Goal: Book appointment/travel/reservation: Book appointment/travel/reservation

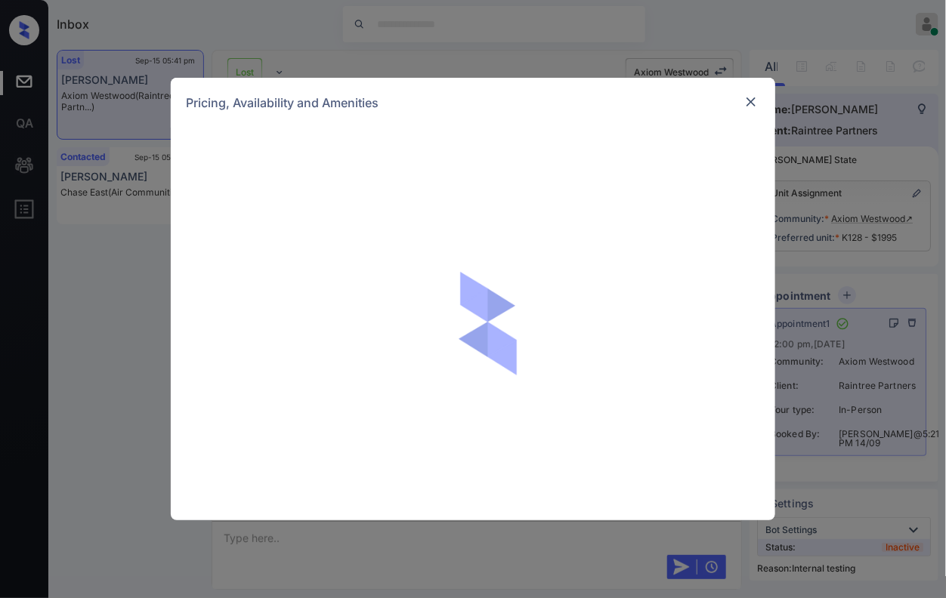
scroll to position [6113, 0]
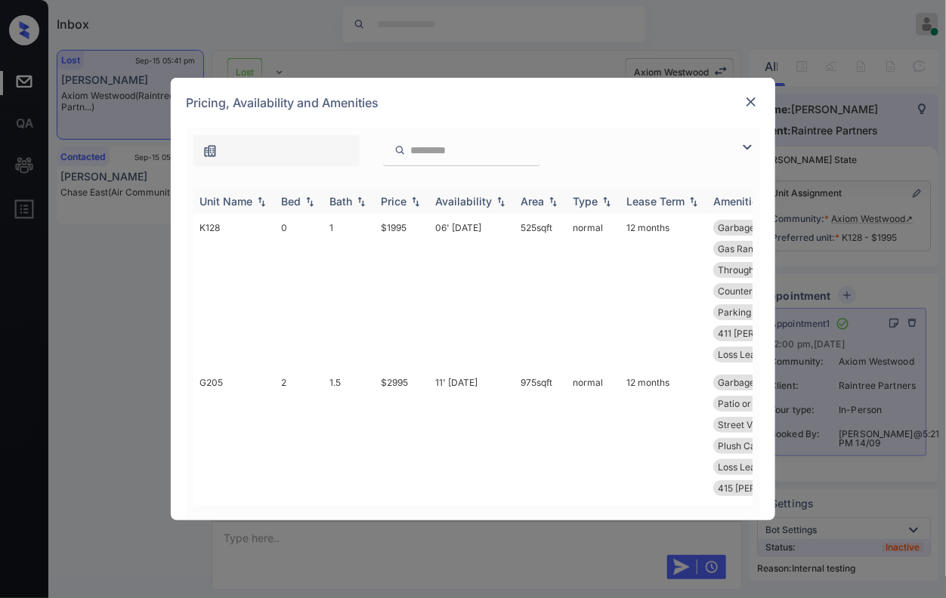
click at [415, 199] on img at bounding box center [415, 201] width 15 height 11
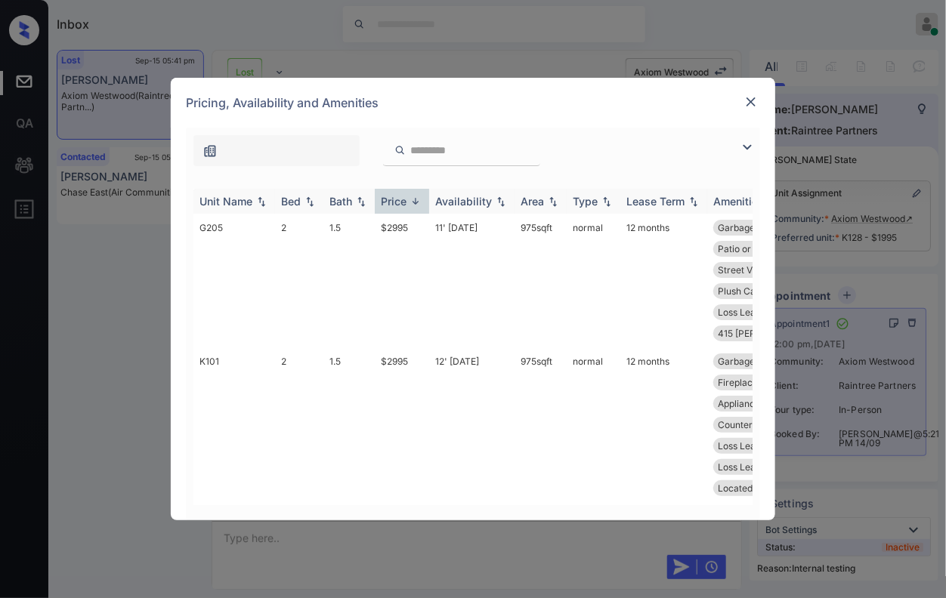
click at [415, 199] on img at bounding box center [415, 201] width 15 height 11
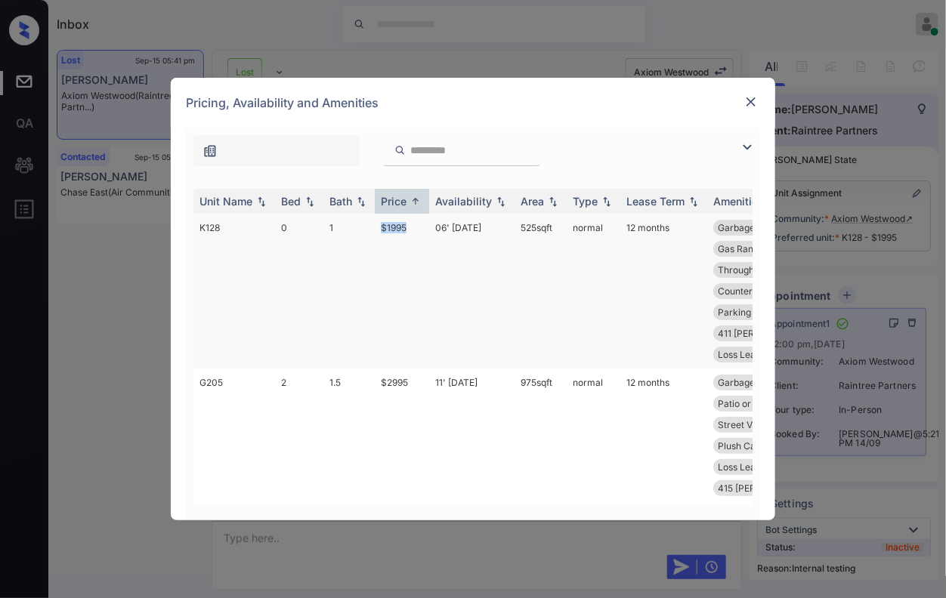
drag, startPoint x: 358, startPoint y: 240, endPoint x: 425, endPoint y: 235, distance: 67.5
click at [425, 235] on tr "K128 0 1 $1995 06' Sep 25 525 sqft normal 12 months Garbage Disposa... Dark Uni…" at bounding box center [588, 291] width 790 height 155
copy tr "$1995"
click at [470, 228] on td "06' Sep 25" at bounding box center [471, 291] width 85 height 155
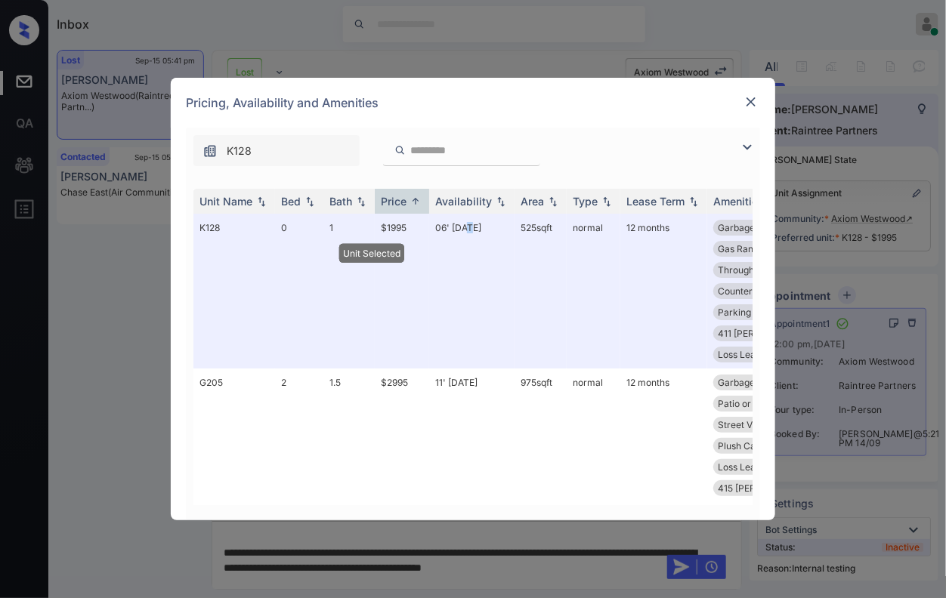
click at [753, 97] on img at bounding box center [750, 101] width 15 height 15
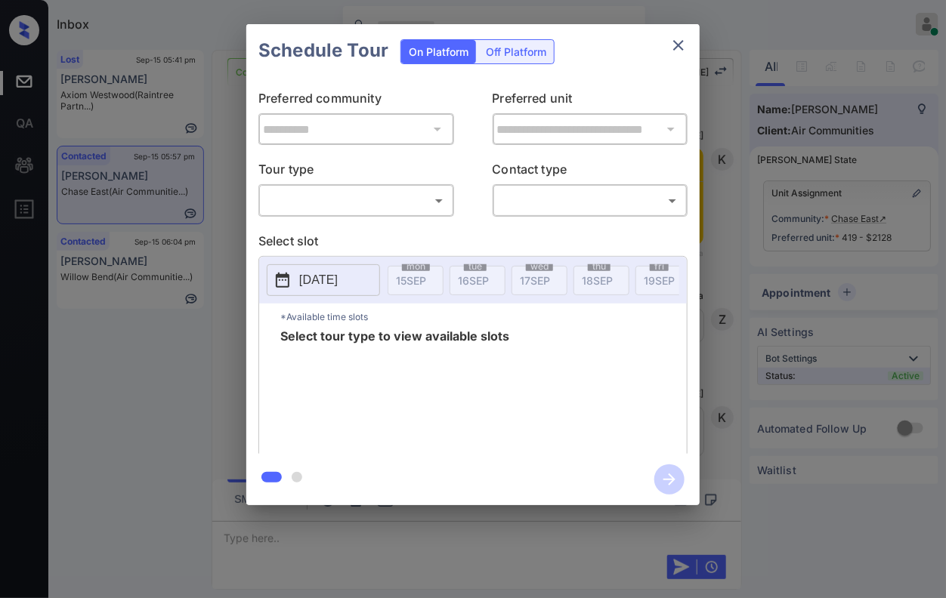
scroll to position [3960, 0]
click at [388, 198] on body "Inbox Caroline Dacanay Online Set yourself offline Set yourself on break Profil…" at bounding box center [473, 299] width 946 height 598
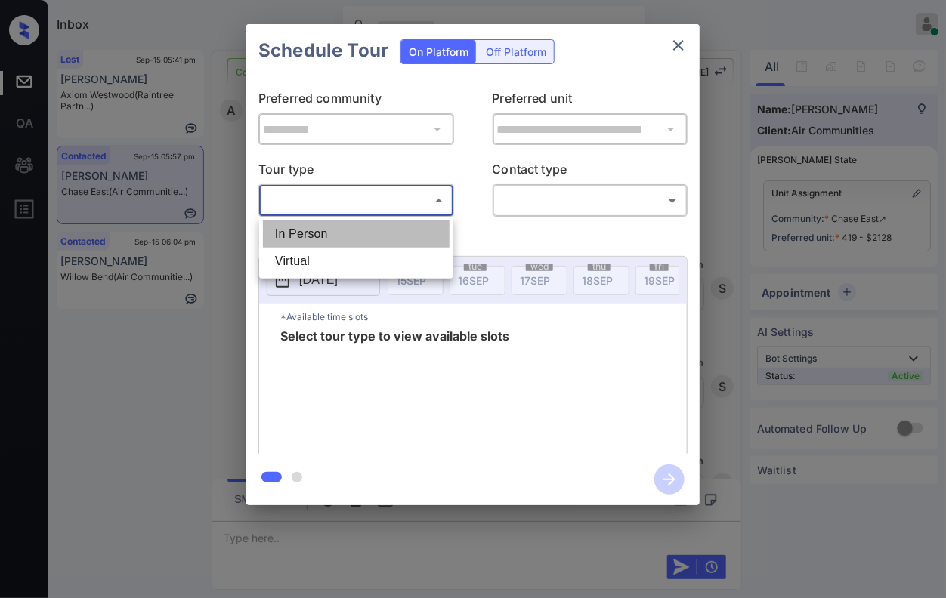
click at [388, 236] on li "In Person" at bounding box center [356, 234] width 187 height 27
type input "********"
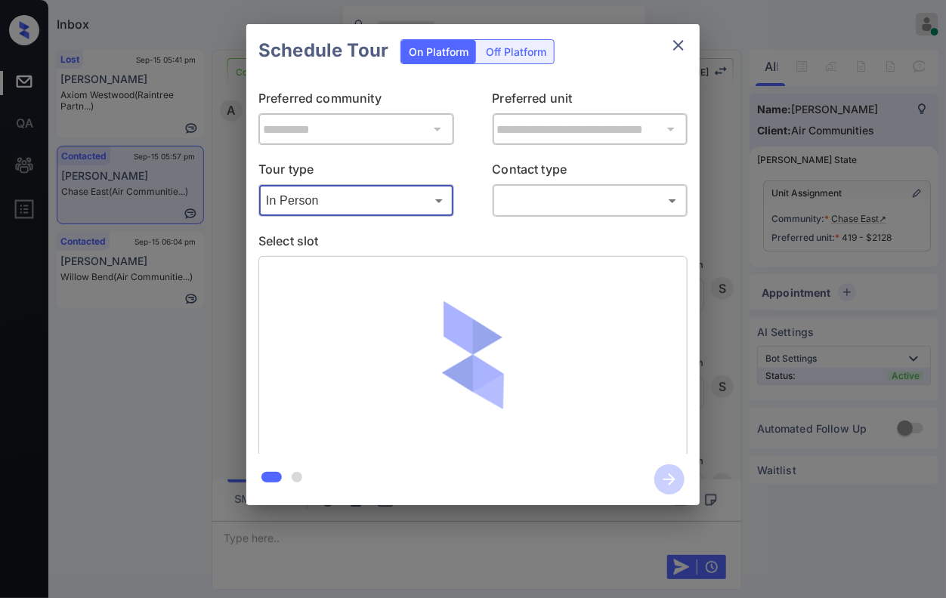
click at [537, 196] on body "Inbox Caroline Dacanay Online Set yourself offline Set yourself on break Profil…" at bounding box center [473, 299] width 946 height 598
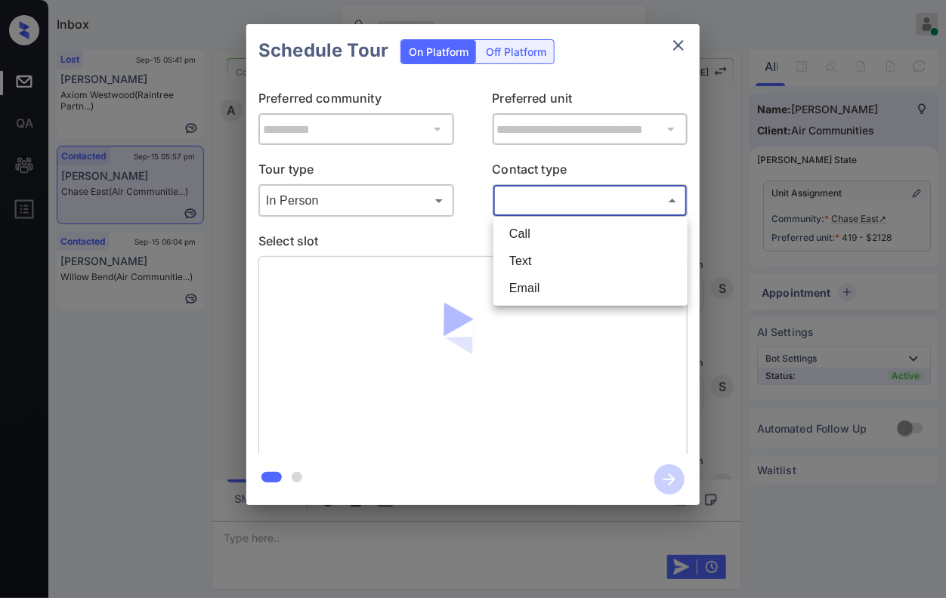
drag, startPoint x: 555, startPoint y: 264, endPoint x: 555, endPoint y: 249, distance: 15.9
click at [553, 262] on li "Text" at bounding box center [590, 261] width 187 height 27
type input "****"
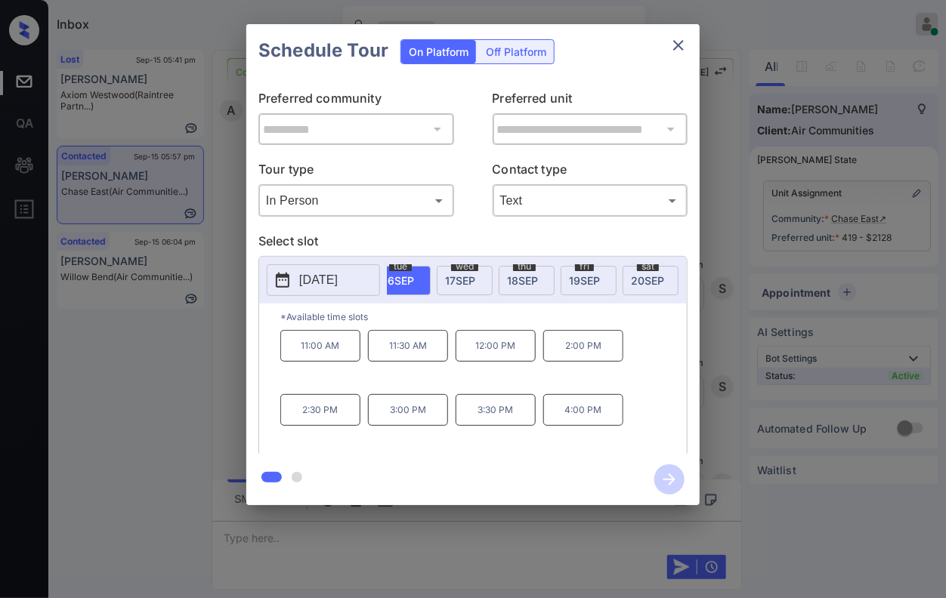
scroll to position [0, 113]
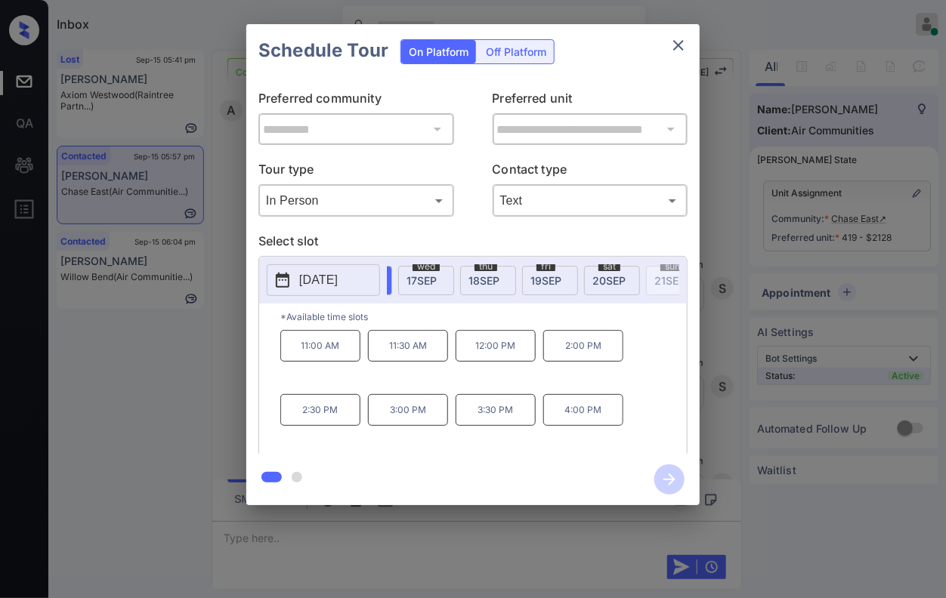
click at [610, 274] on span "20 SEP" at bounding box center [608, 280] width 33 height 13
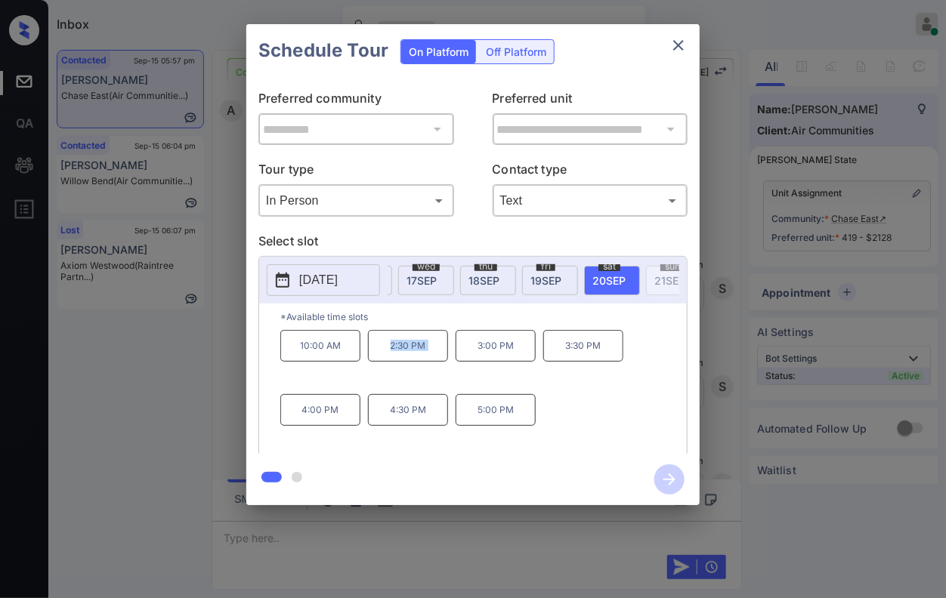
drag, startPoint x: 385, startPoint y: 358, endPoint x: 460, endPoint y: 354, distance: 74.9
click at [460, 354] on div "10:00 AM 2:30 PM 3:00 PM 3:30 PM 4:00 PM 4:30 PM 5:00 PM" at bounding box center [483, 390] width 406 height 121
copy p "2:30 PM"
click at [580, 395] on div "10:00 AM 2:30 PM 3:00 PM 3:30 PM 4:00 PM 4:30 PM 5:00 PM" at bounding box center [483, 390] width 406 height 121
drag, startPoint x: 566, startPoint y: 358, endPoint x: 612, endPoint y: 354, distance: 46.3
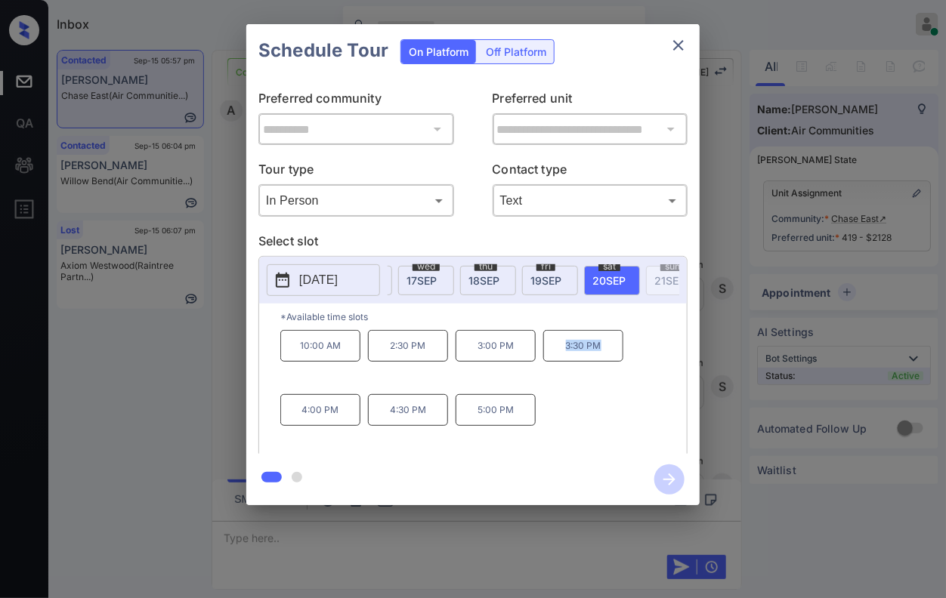
click at [612, 354] on p "3:30 PM" at bounding box center [583, 346] width 80 height 32
copy p "3:30 PM"
drag, startPoint x: 531, startPoint y: 421, endPoint x: 469, endPoint y: 419, distance: 62.0
click at [469, 419] on p "5:00 PM" at bounding box center [496, 410] width 80 height 32
copy p "5:00 PM"
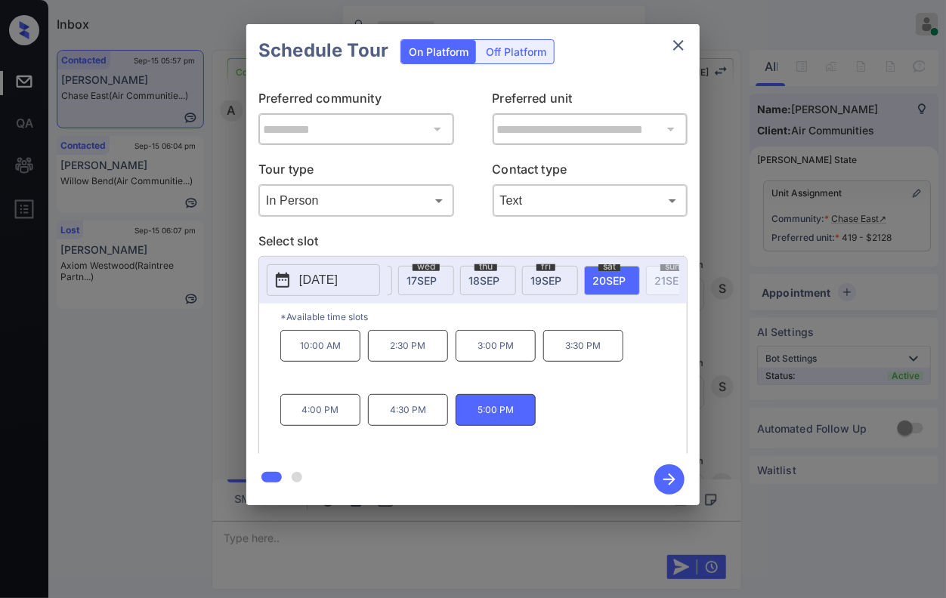
click at [790, 43] on div "**********" at bounding box center [473, 265] width 946 height 530
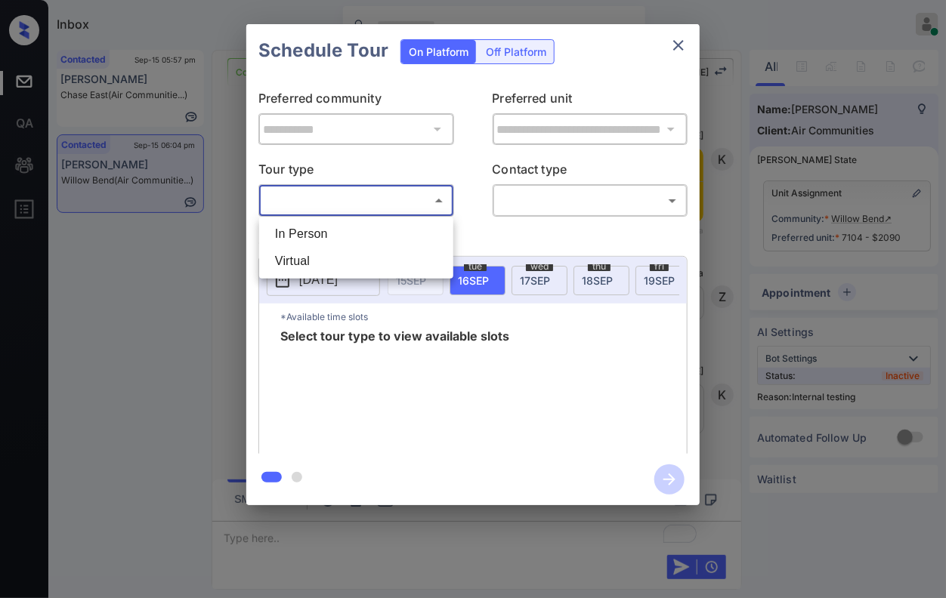
scroll to position [9646, 0]
drag, startPoint x: 403, startPoint y: 248, endPoint x: 400, endPoint y: 236, distance: 12.5
click at [400, 236] on ul "In Person Virtual" at bounding box center [356, 248] width 194 height 62
click at [400, 236] on li "In Person" at bounding box center [356, 234] width 187 height 27
type input "********"
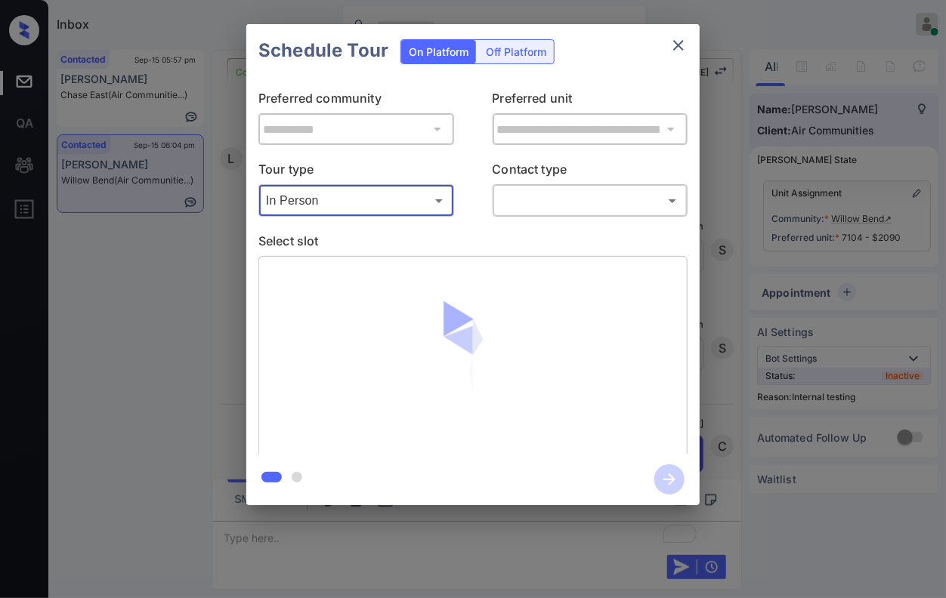
click at [573, 193] on body "Inbox Caroline Dacanay Online Set yourself offline Set yourself on break Profil…" at bounding box center [473, 299] width 946 height 598
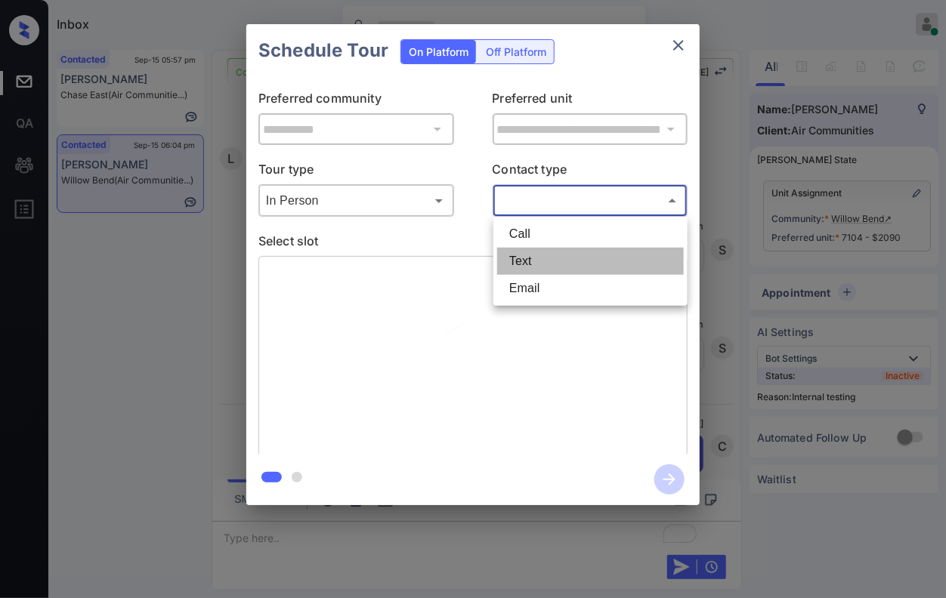
click at [559, 274] on li "Text" at bounding box center [590, 261] width 187 height 27
type input "****"
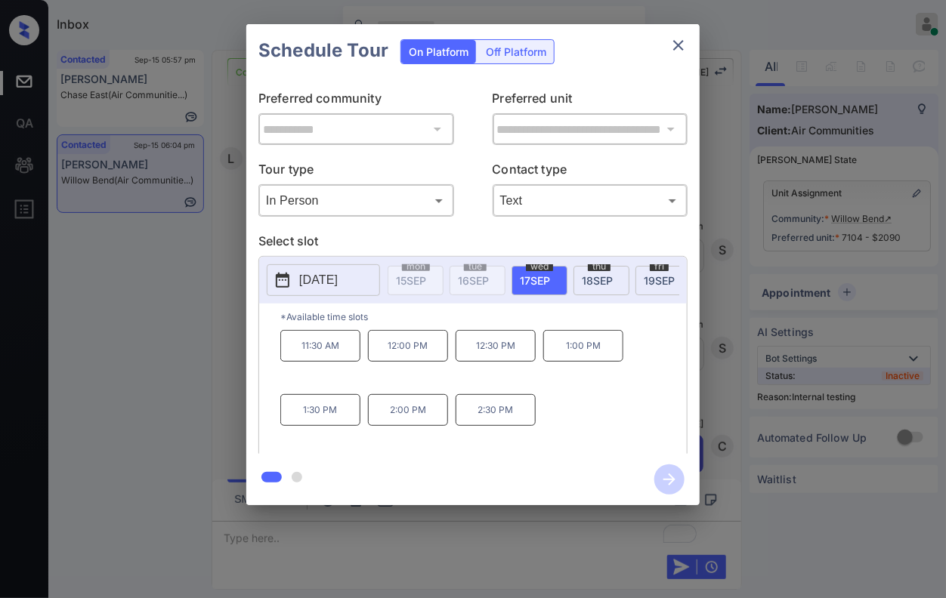
click at [328, 414] on p "1:30 PM" at bounding box center [320, 410] width 80 height 32
click at [669, 481] on icon "button" at bounding box center [669, 480] width 30 height 30
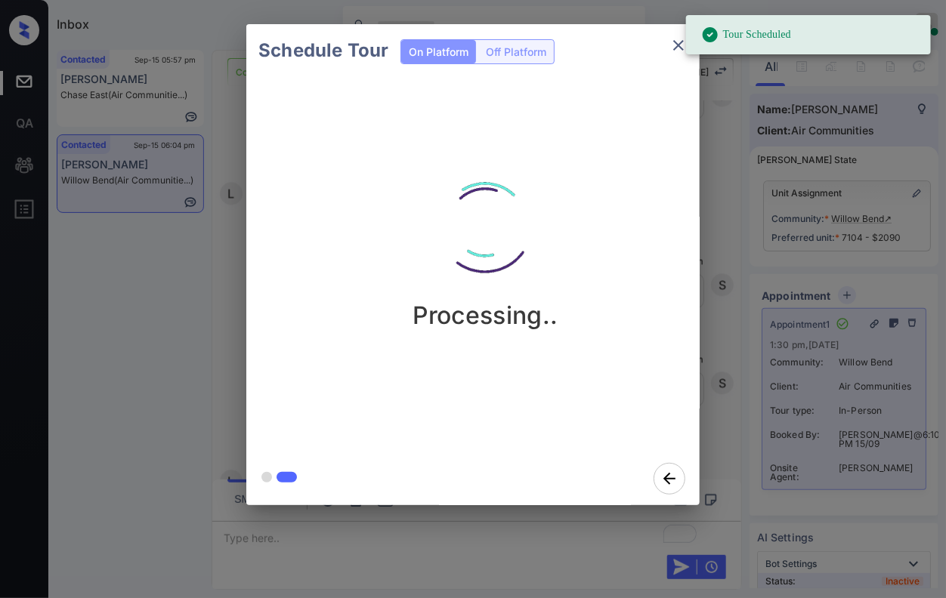
scroll to position [8657, 0]
click at [734, 320] on div "Schedule Tour On Platform Off Platform Processing.." at bounding box center [473, 265] width 946 height 530
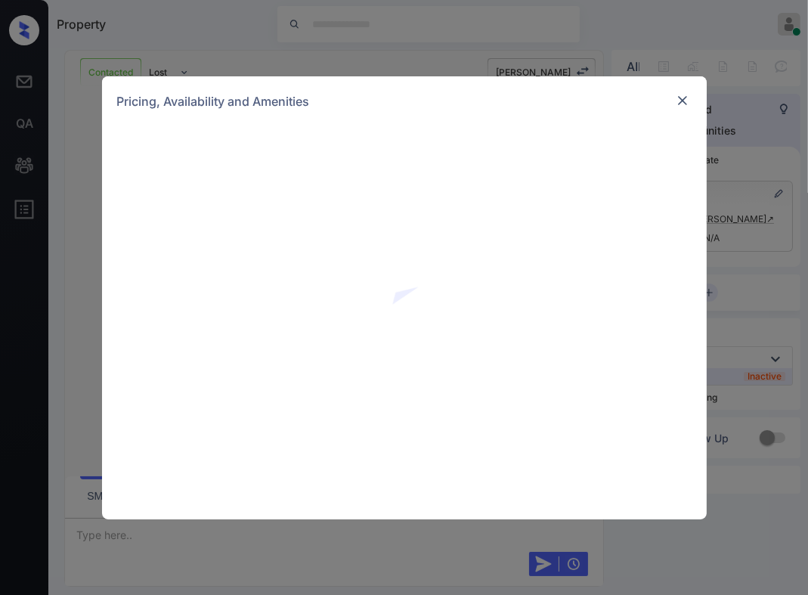
scroll to position [4950, 0]
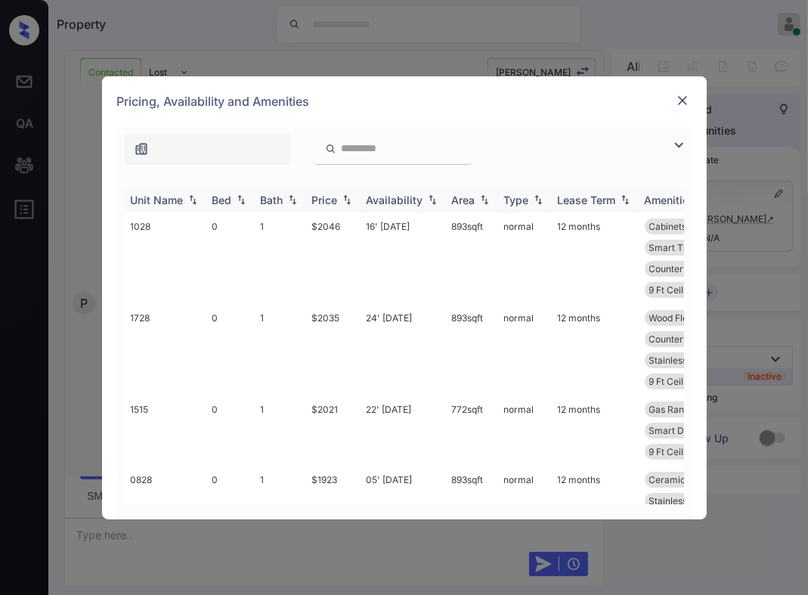
click at [348, 198] on img at bounding box center [346, 199] width 15 height 11
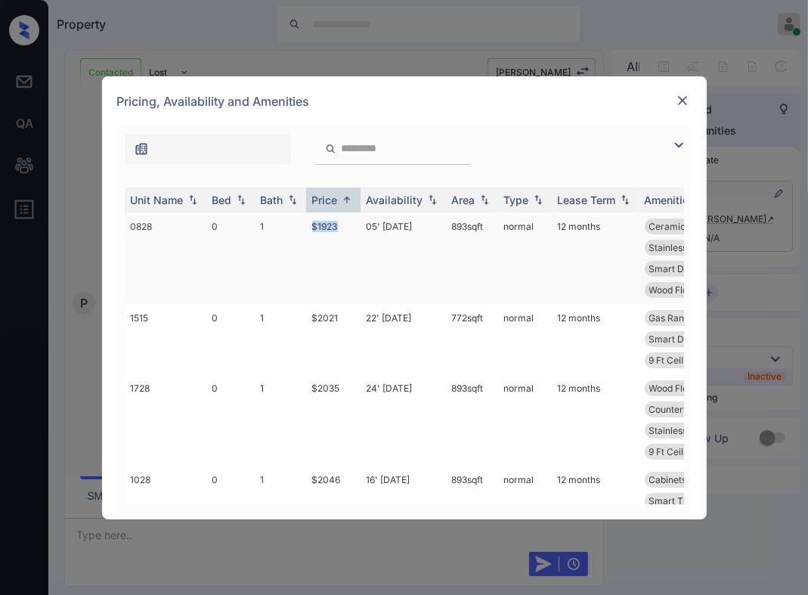
drag, startPoint x: 344, startPoint y: 224, endPoint x: 297, endPoint y: 221, distance: 46.9
click at [297, 221] on tr "0828 0 1 $1923 05' Sep 25 893 sqft normal 12 months Ceramic Tile Fl... Smart Th…" at bounding box center [520, 257] width 790 height 91
copy tr "$1923"
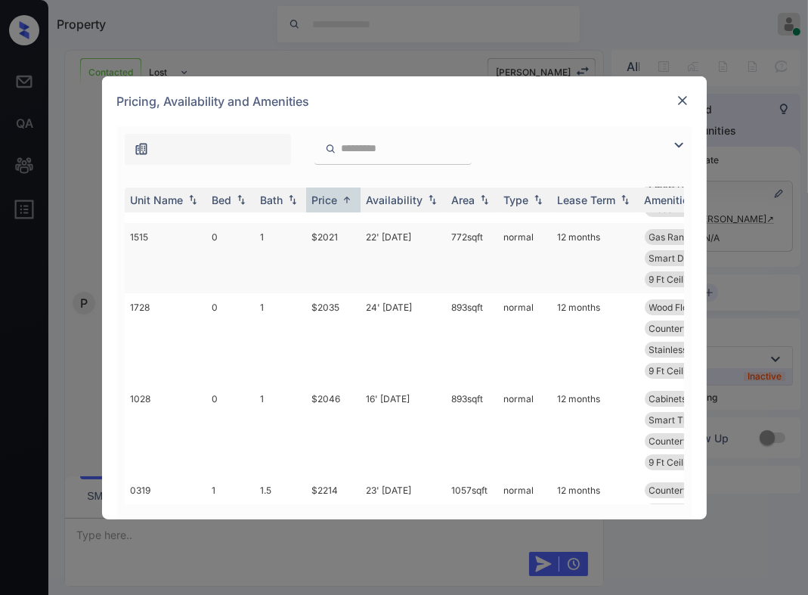
scroll to position [0, 0]
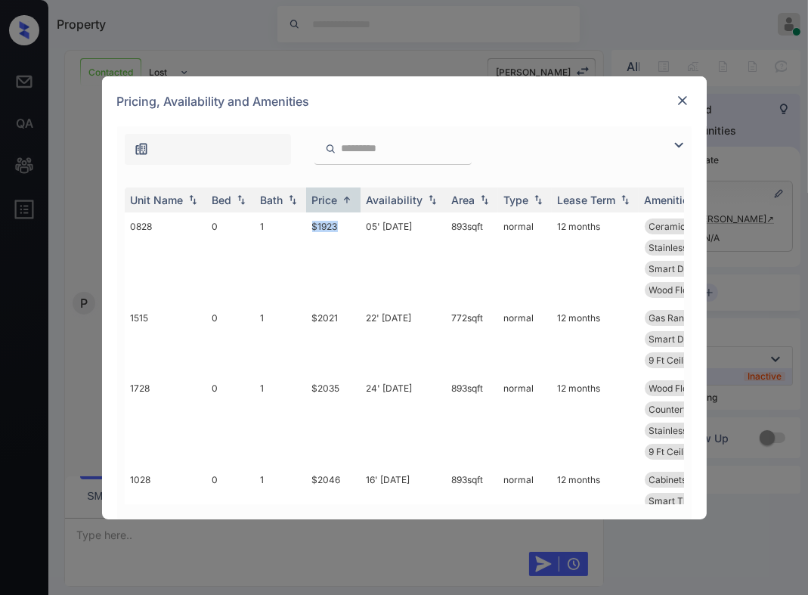
copy tr "$1923"
click at [307, 236] on td "$1923" at bounding box center [333, 257] width 54 height 91
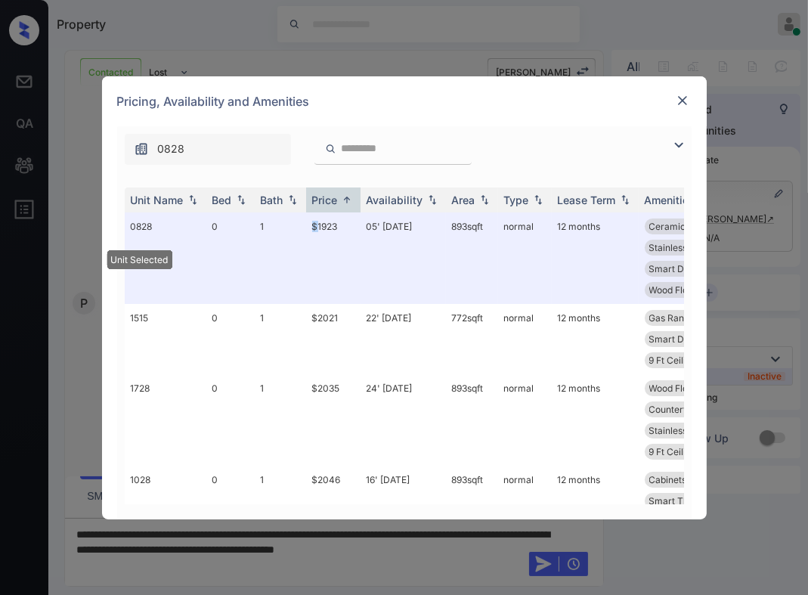
click at [678, 94] on img at bounding box center [682, 100] width 15 height 15
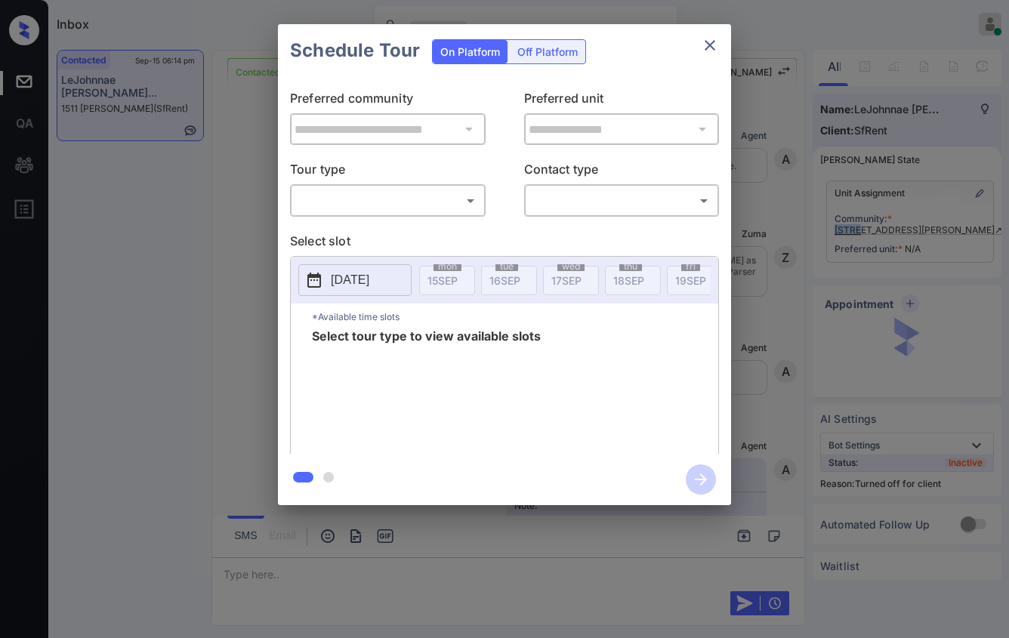
scroll to position [4225, 0]
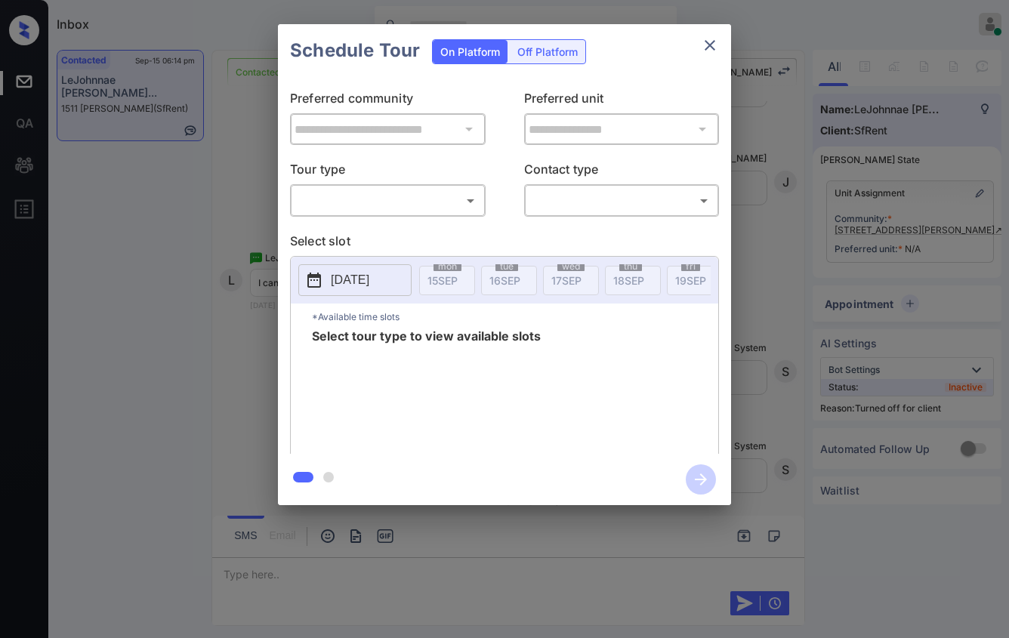
click at [964, 209] on div "**********" at bounding box center [504, 265] width 1009 height 530
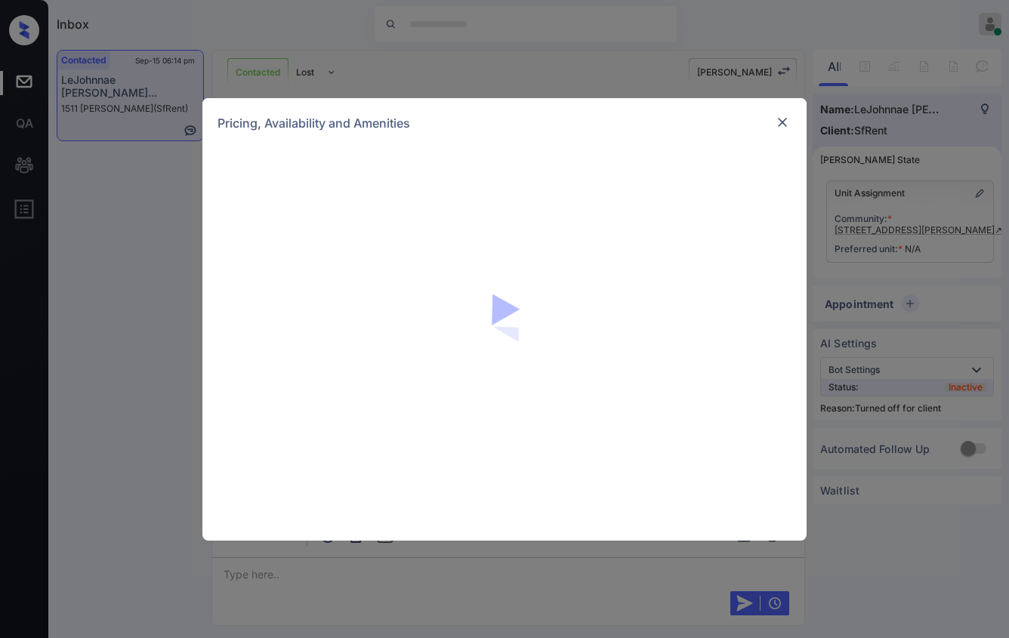
scroll to position [4225, 0]
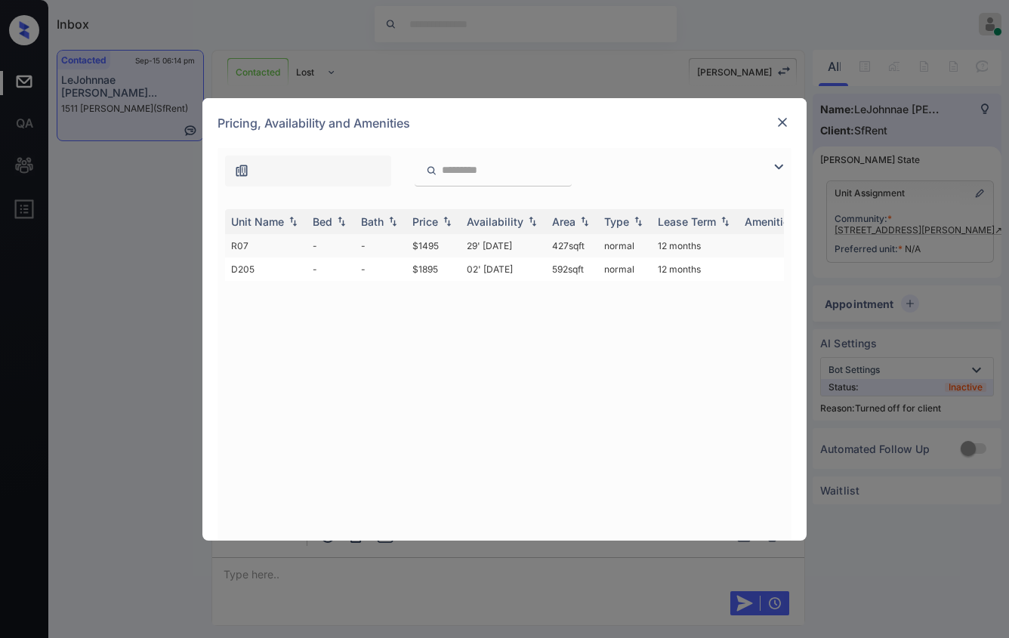
click at [434, 242] on td "$1495" at bounding box center [433, 245] width 54 height 23
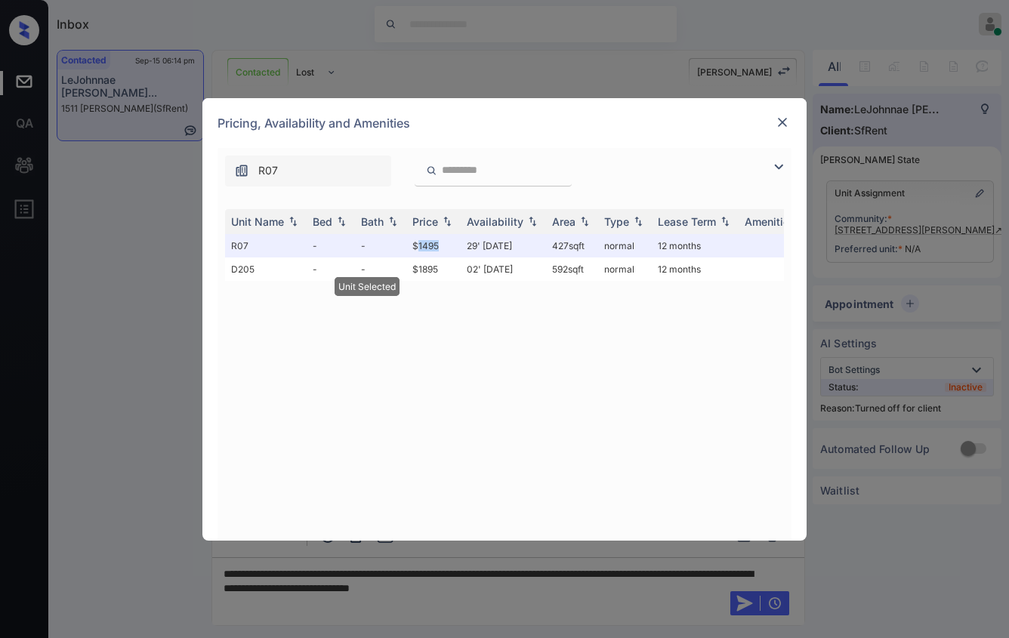
click at [784, 117] on img at bounding box center [782, 122] width 15 height 15
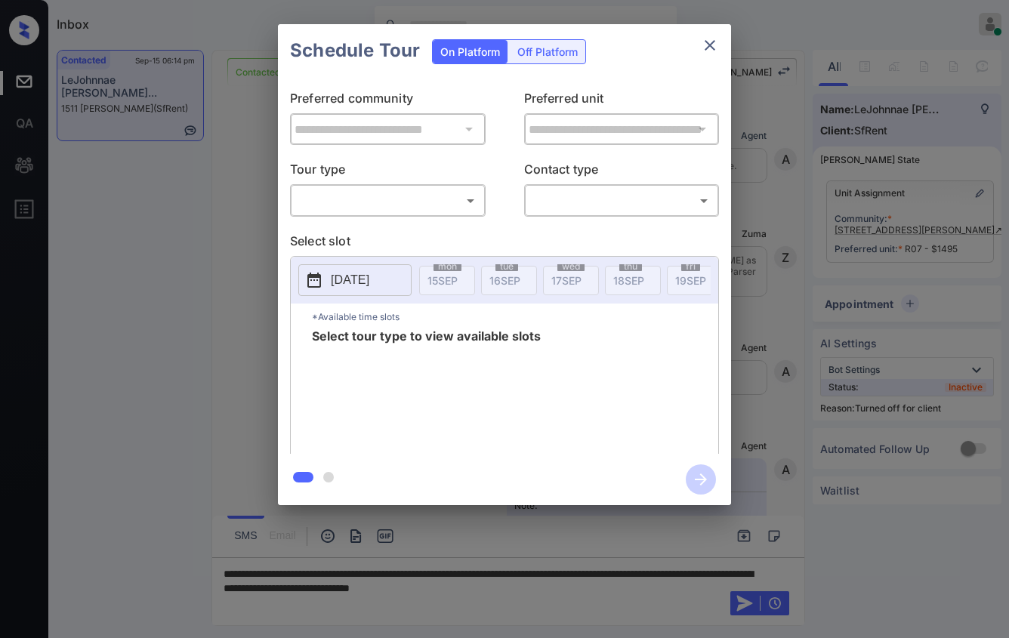
scroll to position [4225, 0]
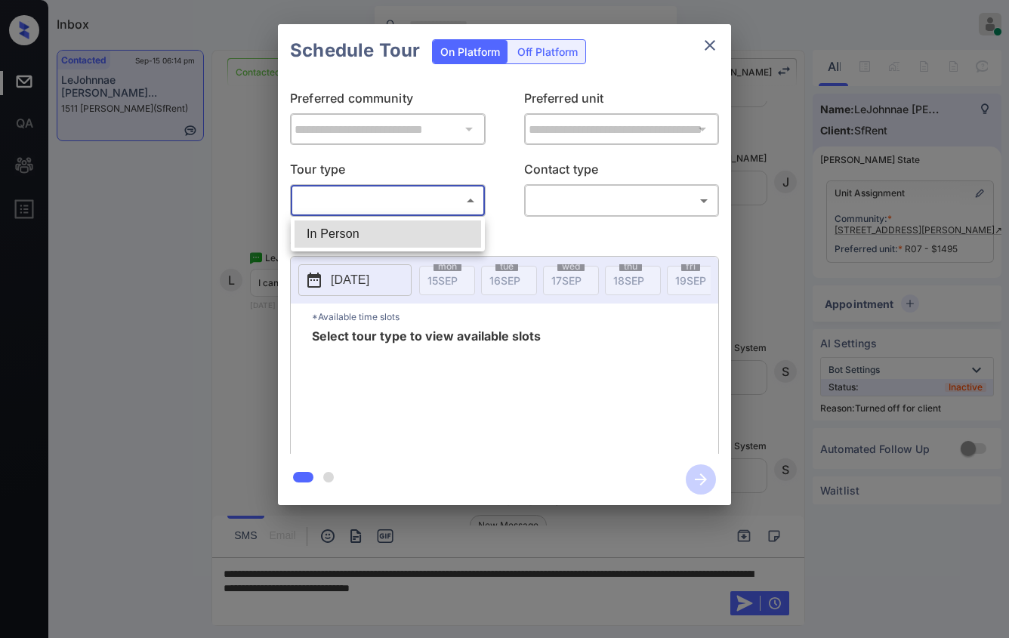
click at [419, 201] on body "Inbox Caroline Dacanay Online Set yourself offline Set yourself on break Profil…" at bounding box center [504, 319] width 1009 height 638
click at [428, 250] on ul "In Person" at bounding box center [388, 234] width 194 height 35
click at [430, 239] on li "In Person" at bounding box center [388, 234] width 187 height 27
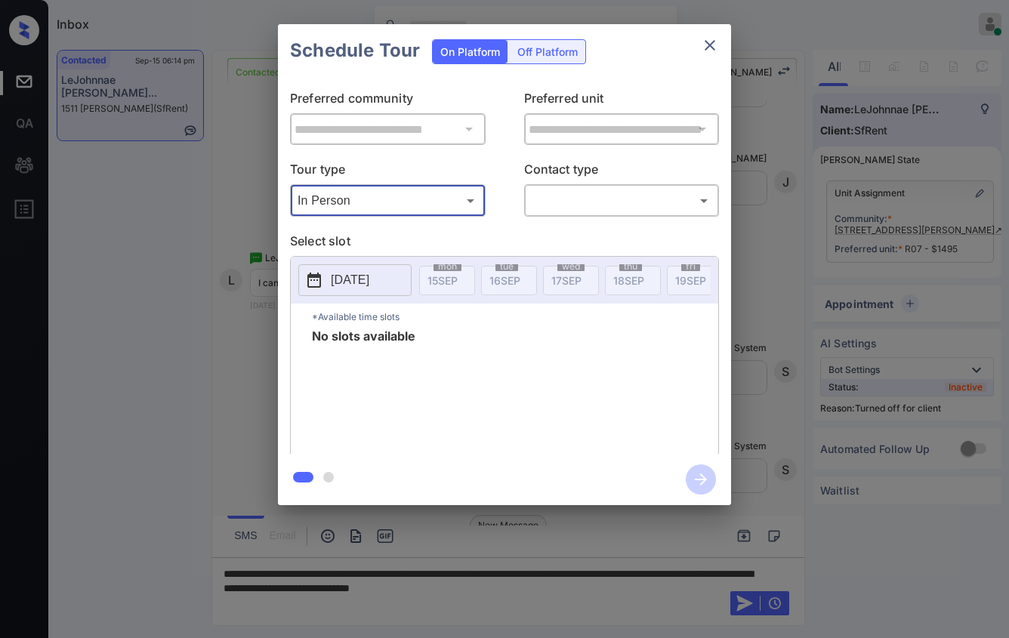
type input "********"
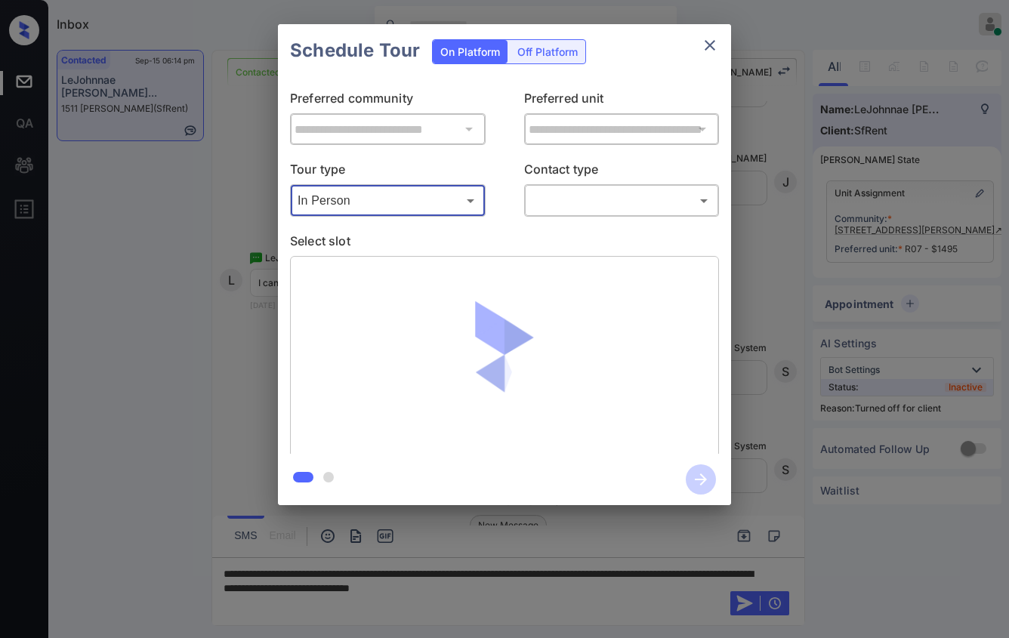
click at [567, 199] on body "Inbox Caroline Dacanay Online Set yourself offline Set yourself on break Profil…" at bounding box center [504, 319] width 1009 height 638
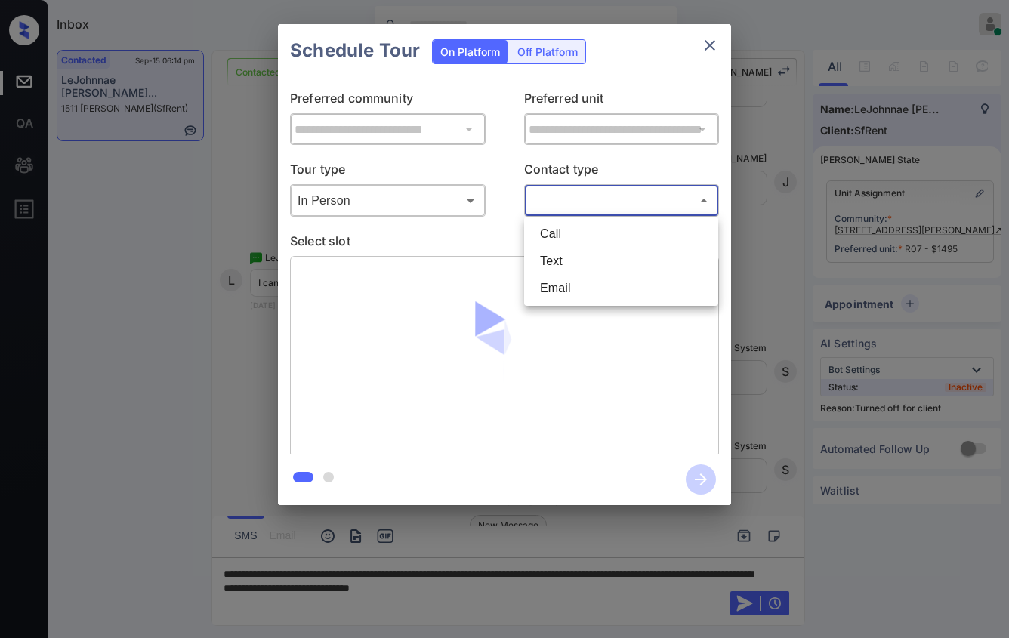
click at [593, 251] on li "Text" at bounding box center [621, 261] width 187 height 27
type input "****"
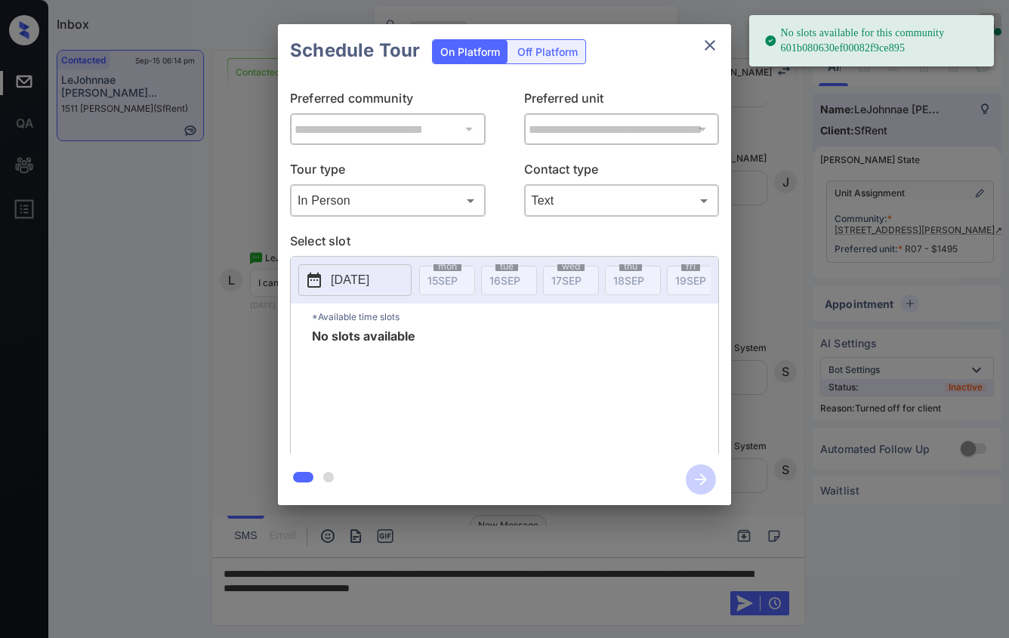
drag, startPoint x: 369, startPoint y: 280, endPoint x: 389, endPoint y: 279, distance: 19.7
click at [369, 279] on p "2025-09-15" at bounding box center [350, 280] width 39 height 18
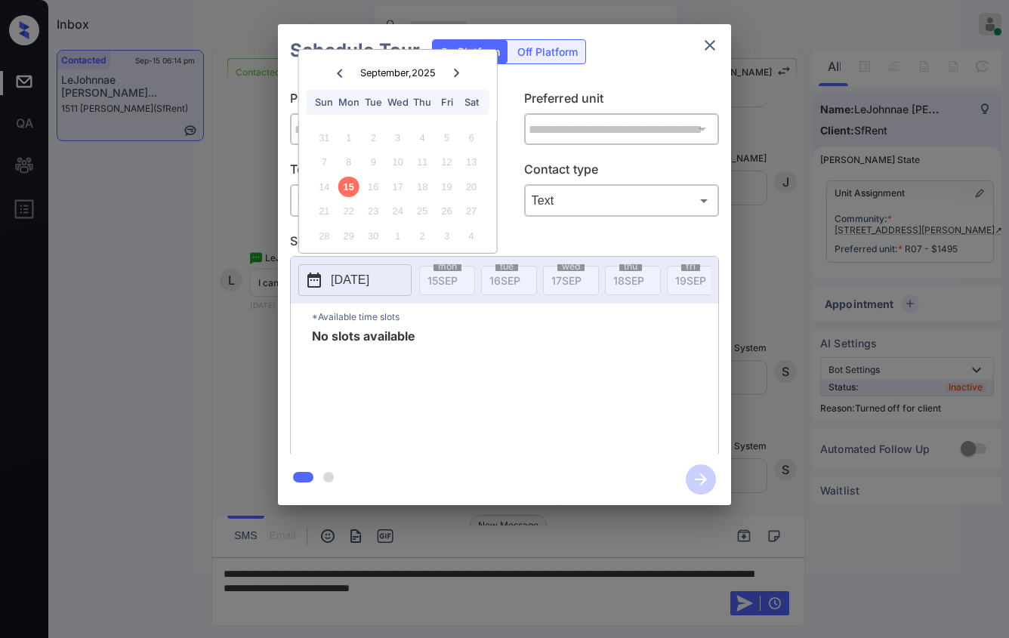
click at [546, 82] on div "**********" at bounding box center [504, 265] width 453 height 377
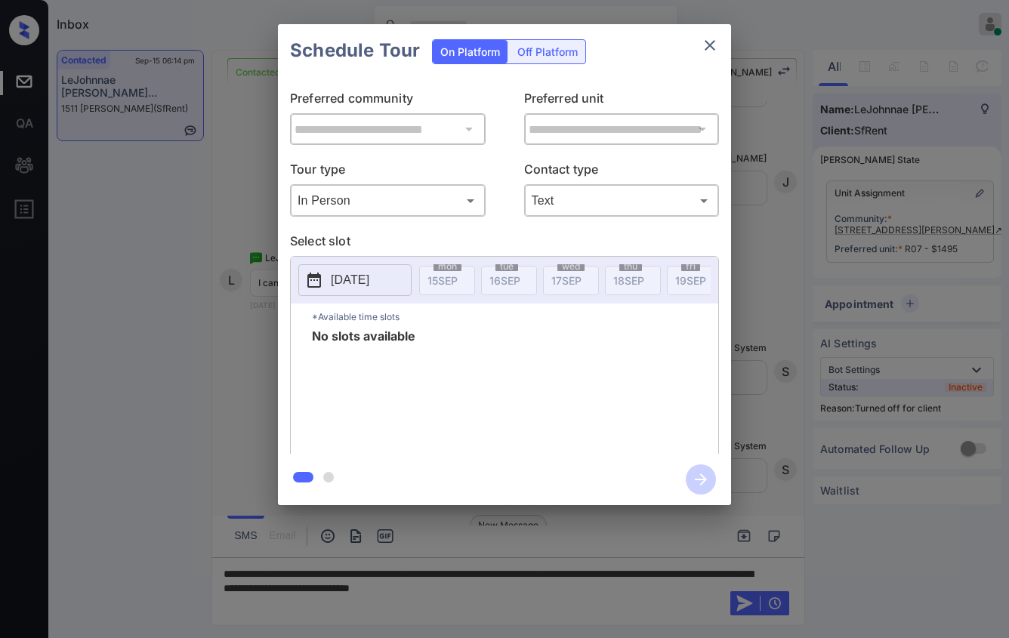
click at [539, 56] on div "Off Platform" at bounding box center [548, 51] width 76 height 23
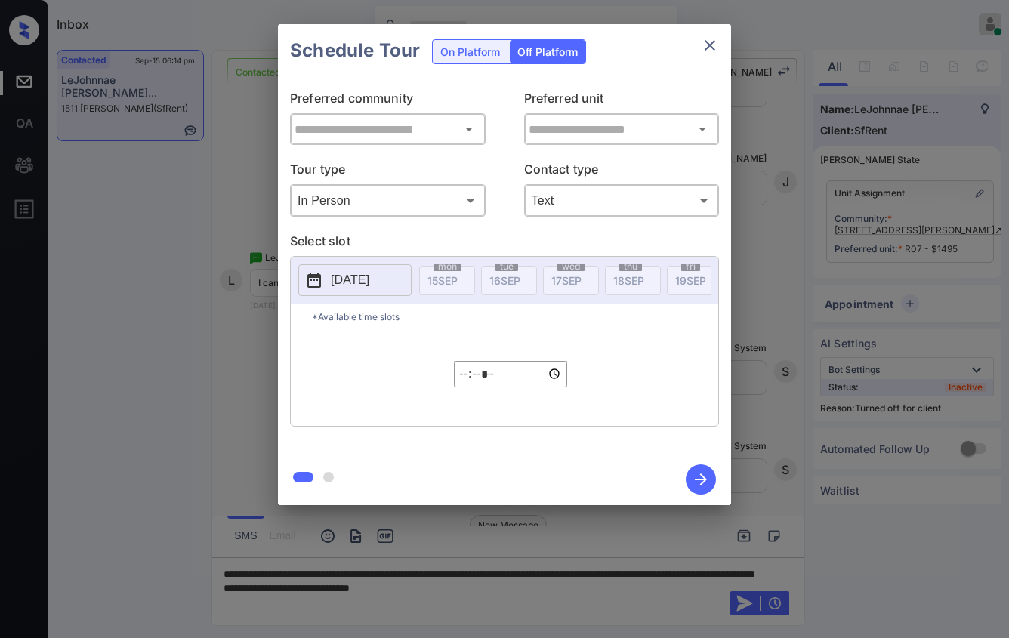
type input "**********"
click at [394, 277] on button "2025-09-15" at bounding box center [354, 280] width 113 height 32
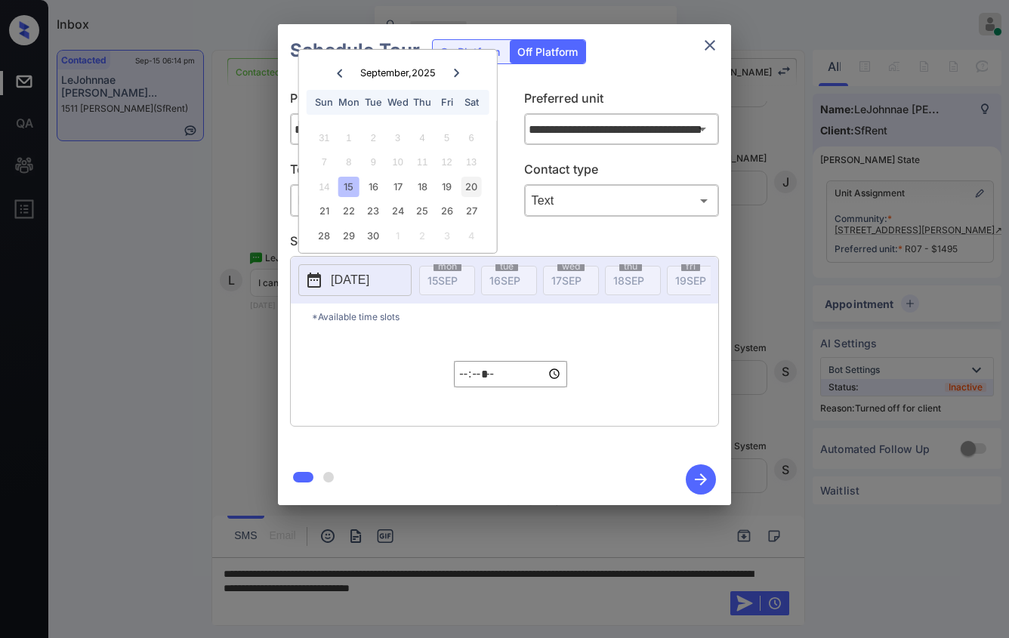
click at [470, 183] on div "20" at bounding box center [471, 187] width 20 height 20
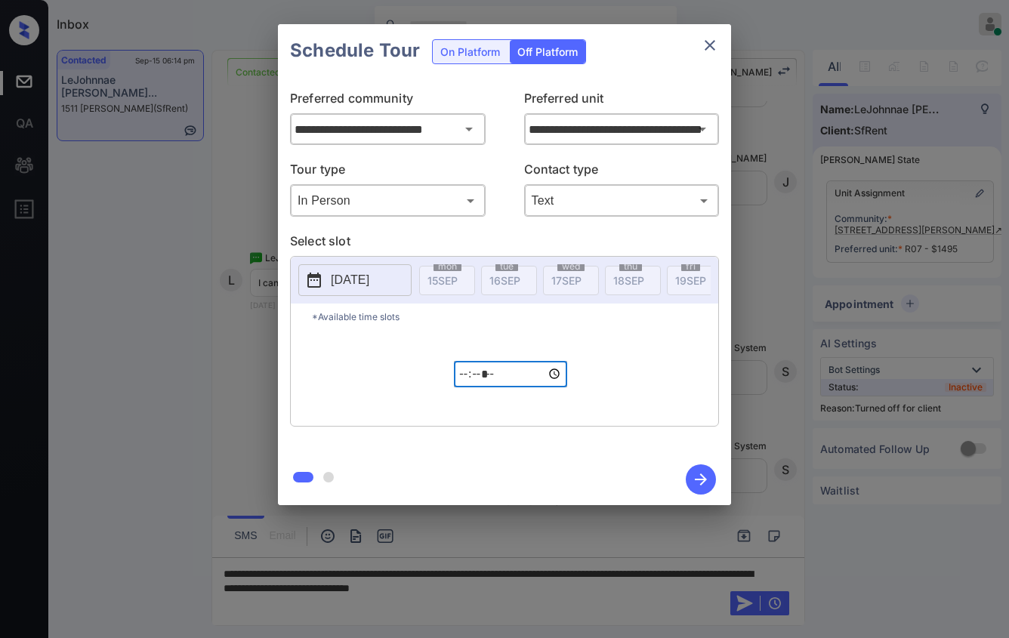
click at [471, 384] on input "*****" at bounding box center [510, 374] width 113 height 26
type input "*****"
click at [690, 481] on icon "button" at bounding box center [701, 480] width 30 height 30
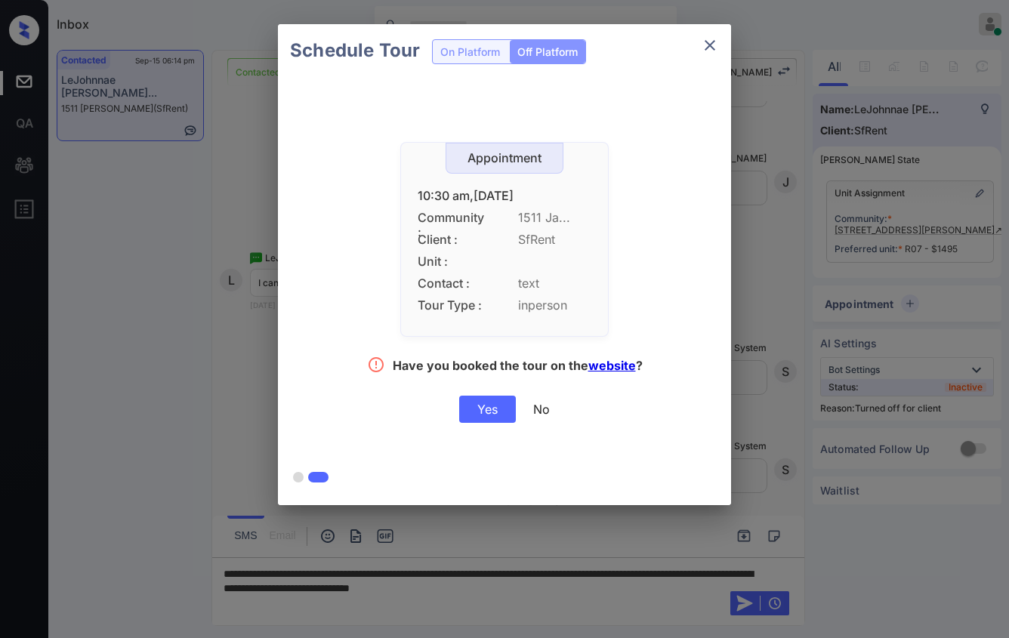
click at [478, 402] on div "Yes" at bounding box center [487, 409] width 57 height 27
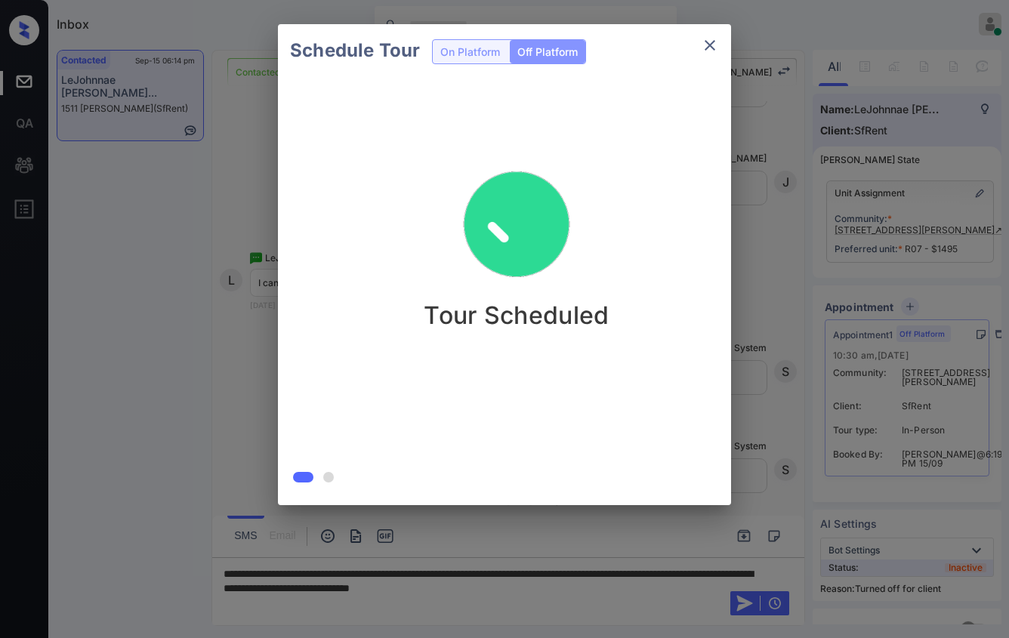
drag, startPoint x: 916, startPoint y: 185, endPoint x: 901, endPoint y: 184, distance: 15.2
click at [901, 184] on div "Schedule Tour On Platform Off Platform Tour Scheduled" at bounding box center [504, 265] width 1009 height 530
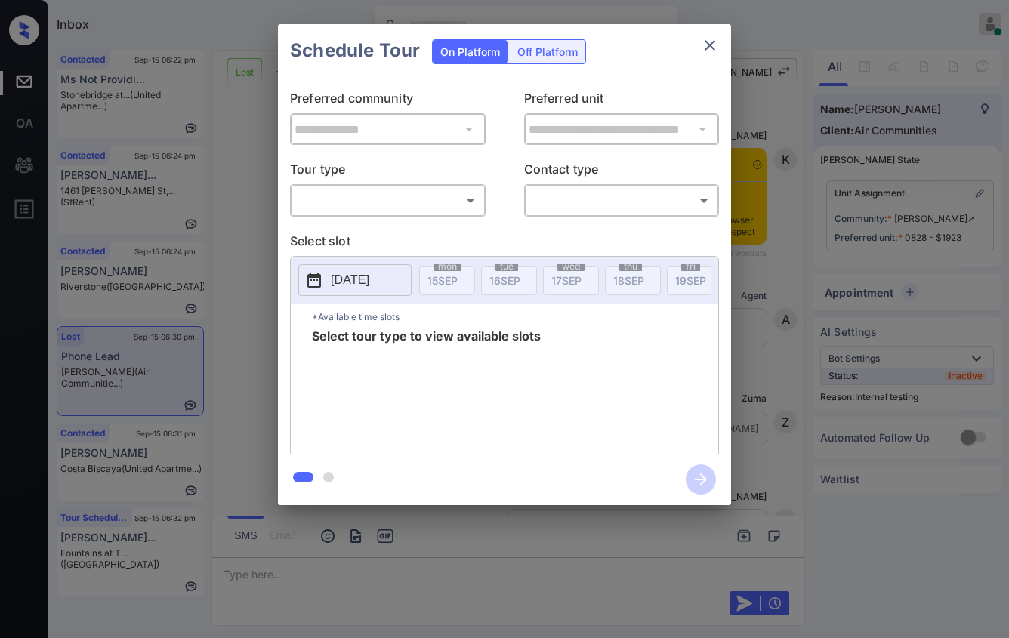
scroll to position [4141, 0]
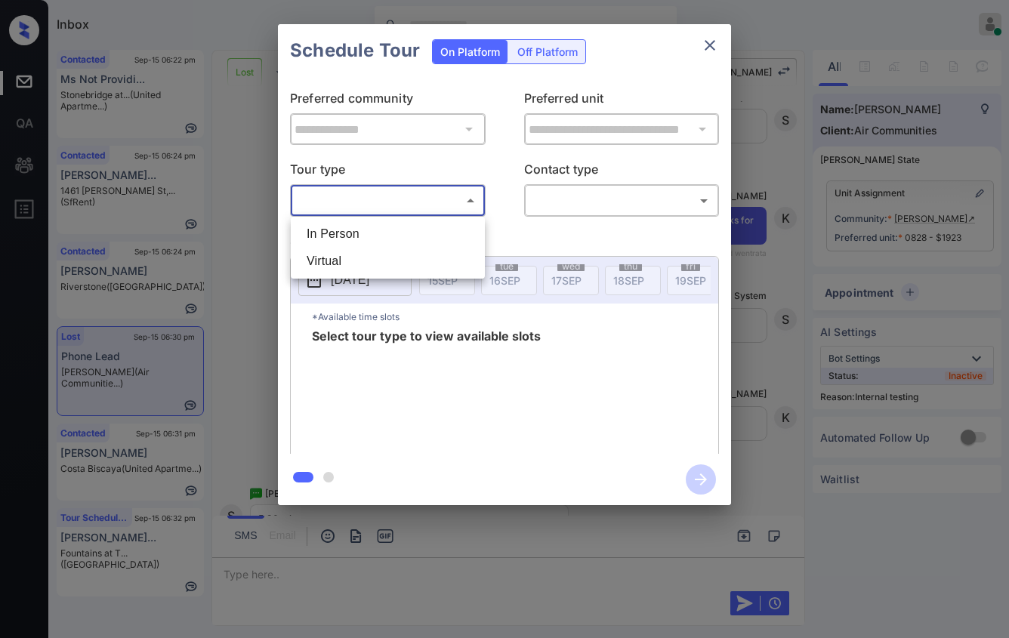
click at [391, 195] on body "Inbox [PERSON_NAME] Online Set yourself offline Set yourself on break Profile S…" at bounding box center [504, 319] width 1009 height 638
click at [393, 228] on li "In Person" at bounding box center [388, 234] width 187 height 27
type input "********"
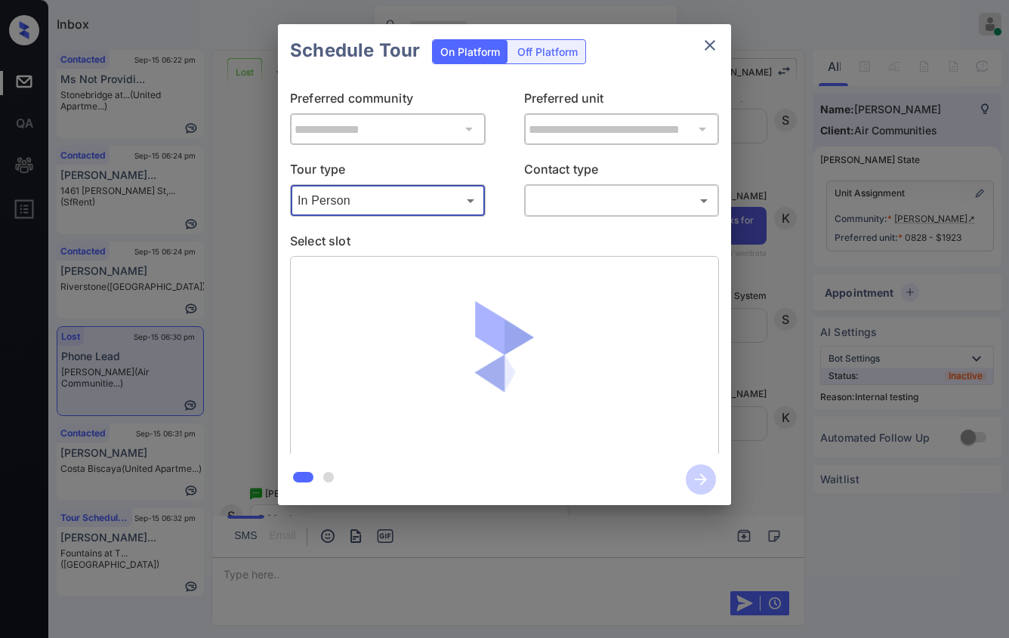
click at [567, 193] on body "Inbox [PERSON_NAME] Online Set yourself offline Set yourself on break Profile S…" at bounding box center [504, 319] width 1009 height 638
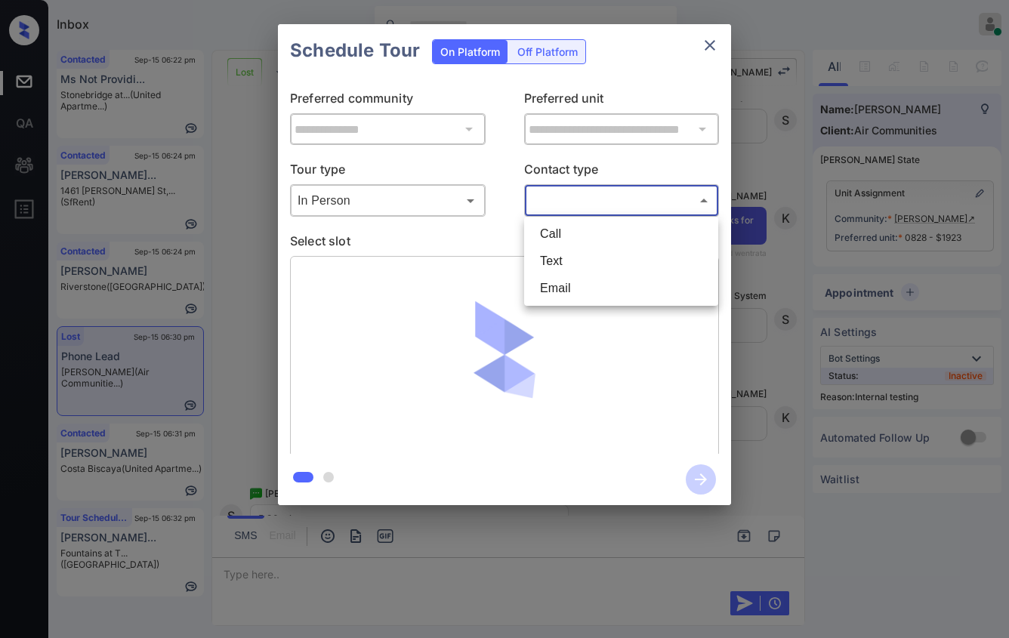
click at [579, 264] on li "Text" at bounding box center [621, 261] width 187 height 27
type input "****"
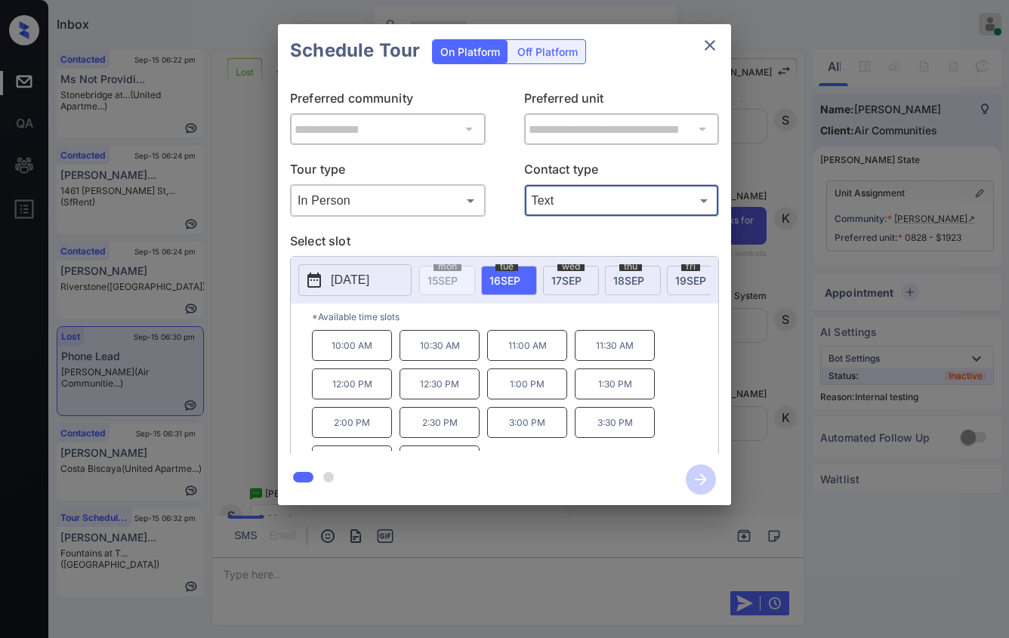
scroll to position [24, 0]
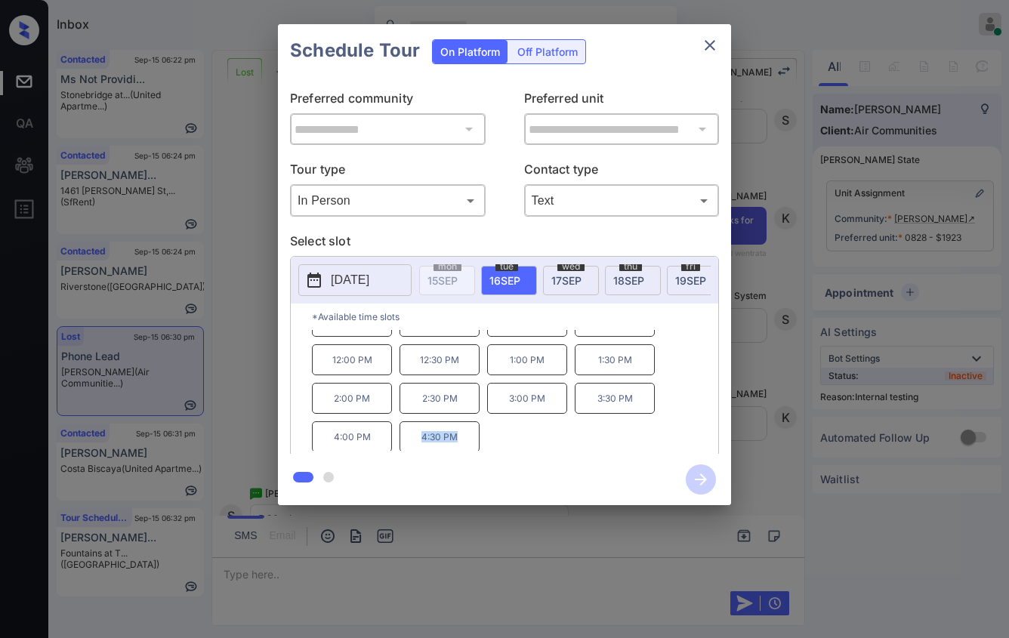
drag, startPoint x: 464, startPoint y: 445, endPoint x: 389, endPoint y: 447, distance: 74.8
click at [389, 447] on div "10:00 AM 10:30 AM 11:00 AM 11:30 AM 12:00 PM 12:30 PM 1:00 PM 1:30 PM 2:00 PM 2…" at bounding box center [515, 390] width 406 height 121
copy div "4:30 PM"
click at [774, 347] on div "**********" at bounding box center [504, 265] width 1009 height 530
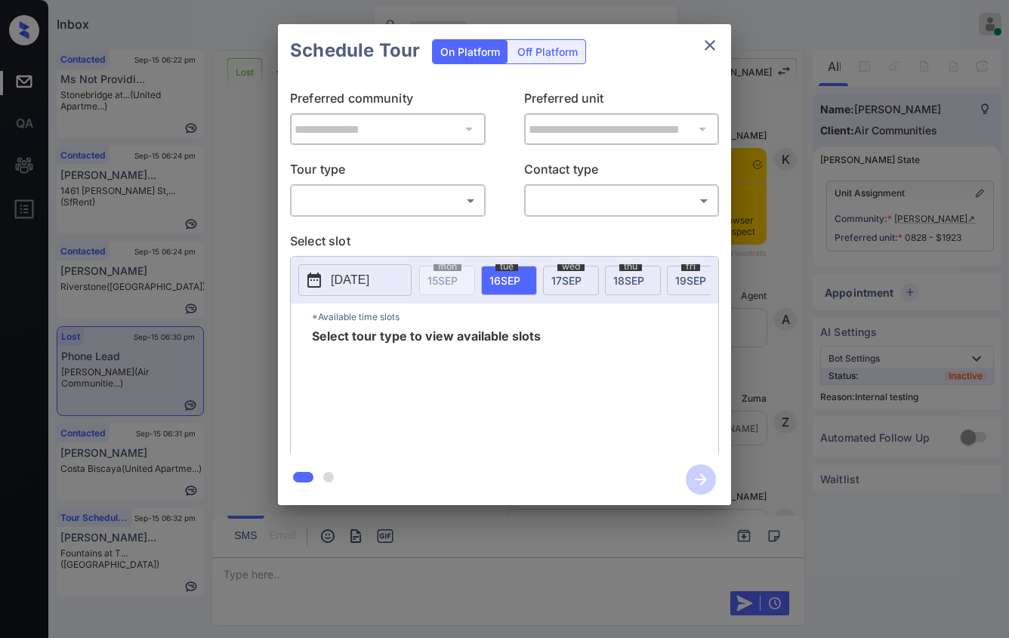
scroll to position [4141, 0]
click at [682, 277] on span "[DATE]" at bounding box center [690, 280] width 31 height 13
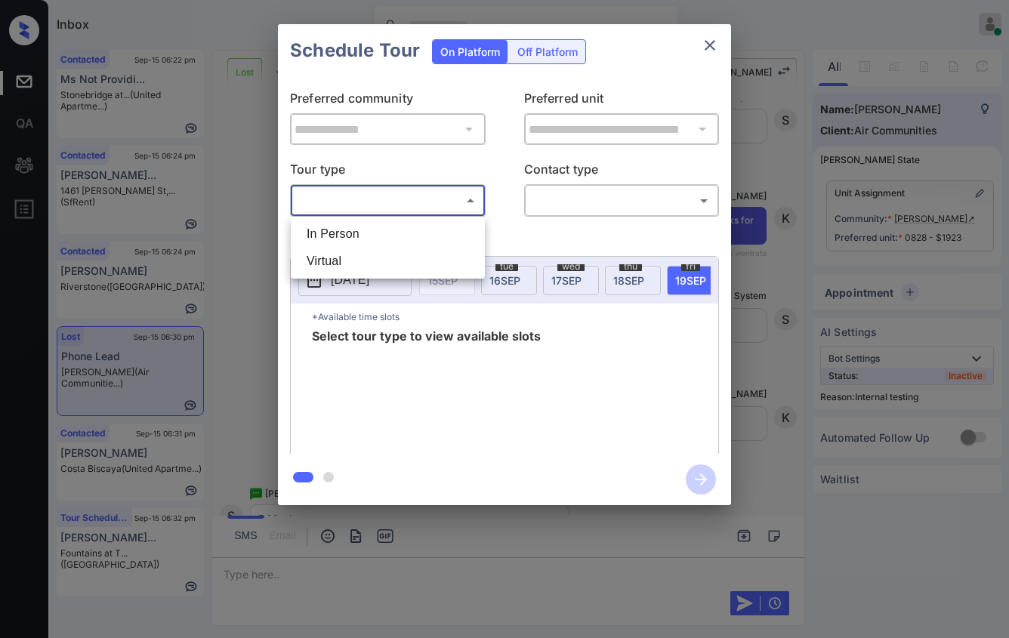
click at [388, 212] on body "Inbox [PERSON_NAME] Online Set yourself offline Set yourself on break Profile S…" at bounding box center [504, 319] width 1009 height 638
click at [389, 230] on li "In Person" at bounding box center [388, 234] width 187 height 27
type input "********"
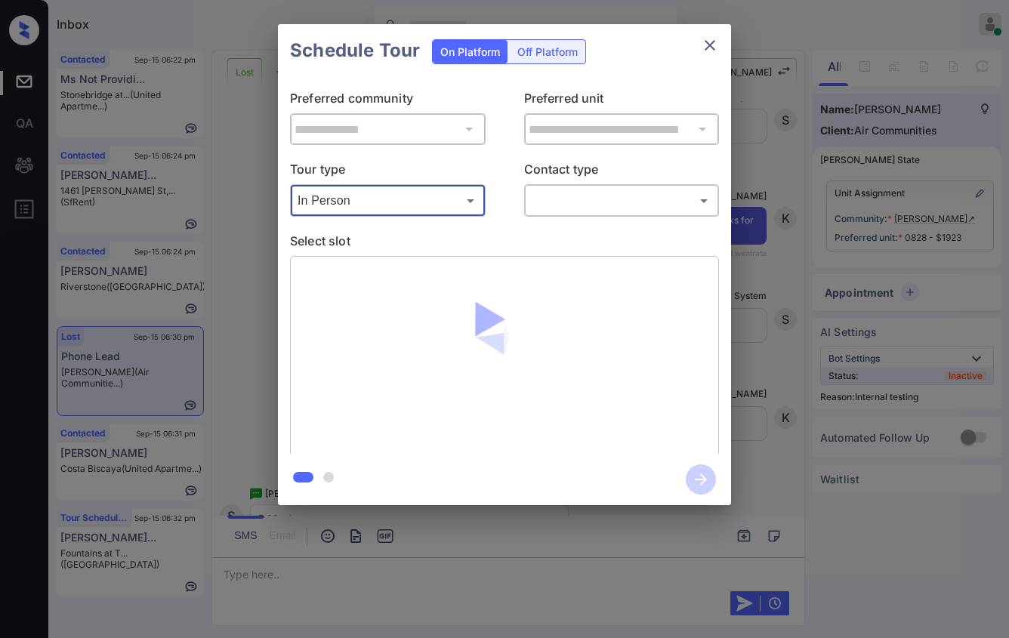
click at [570, 199] on body "Inbox [PERSON_NAME] Online Set yourself offline Set yourself on break Profile S…" at bounding box center [504, 319] width 1009 height 638
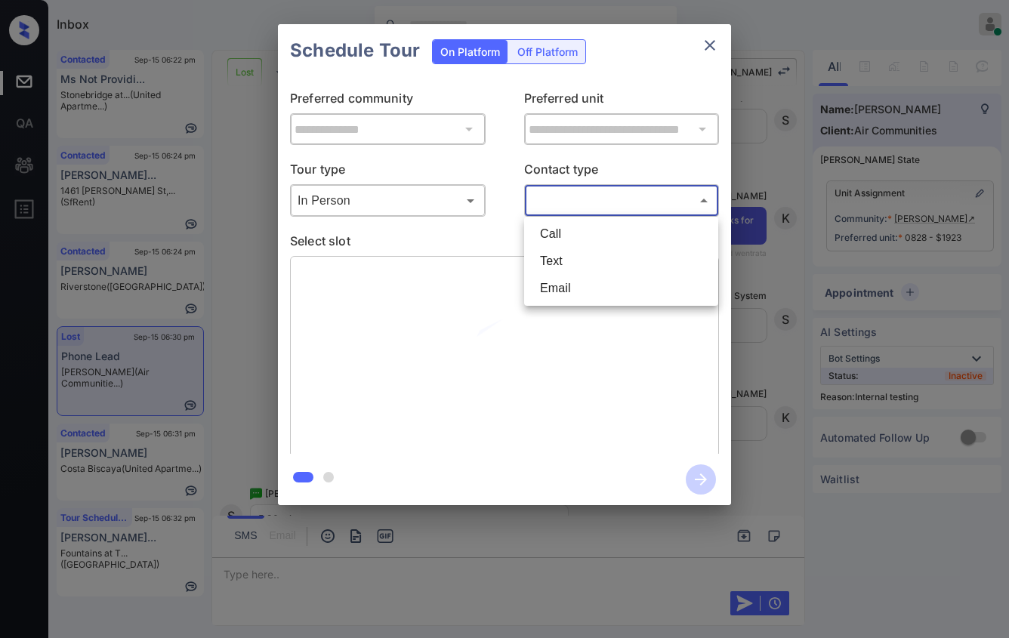
click at [572, 250] on li "Text" at bounding box center [621, 261] width 187 height 27
type input "****"
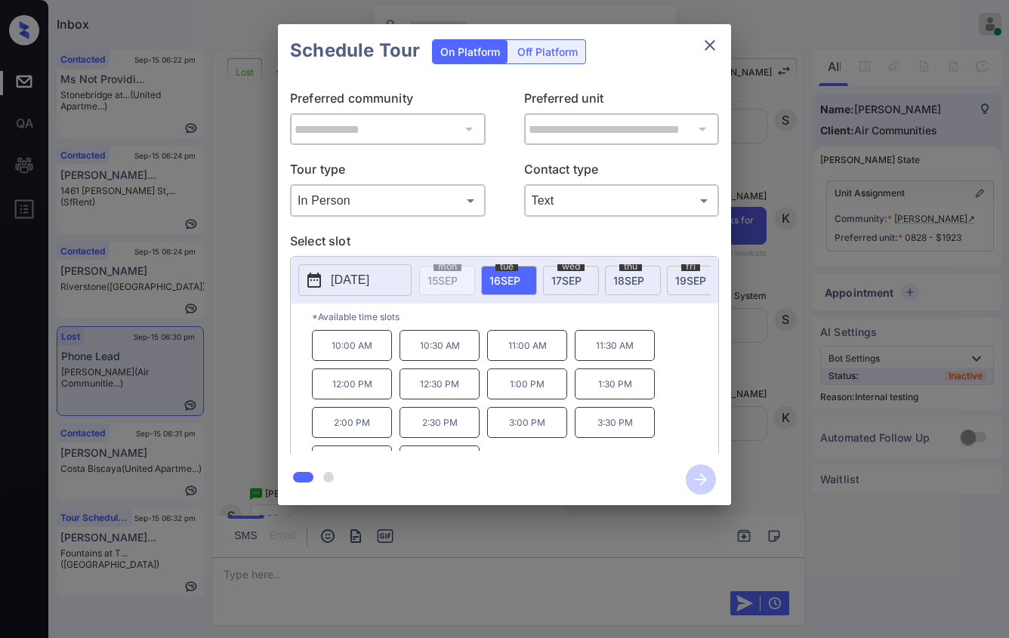
click at [677, 281] on span "[DATE]" at bounding box center [690, 280] width 31 height 13
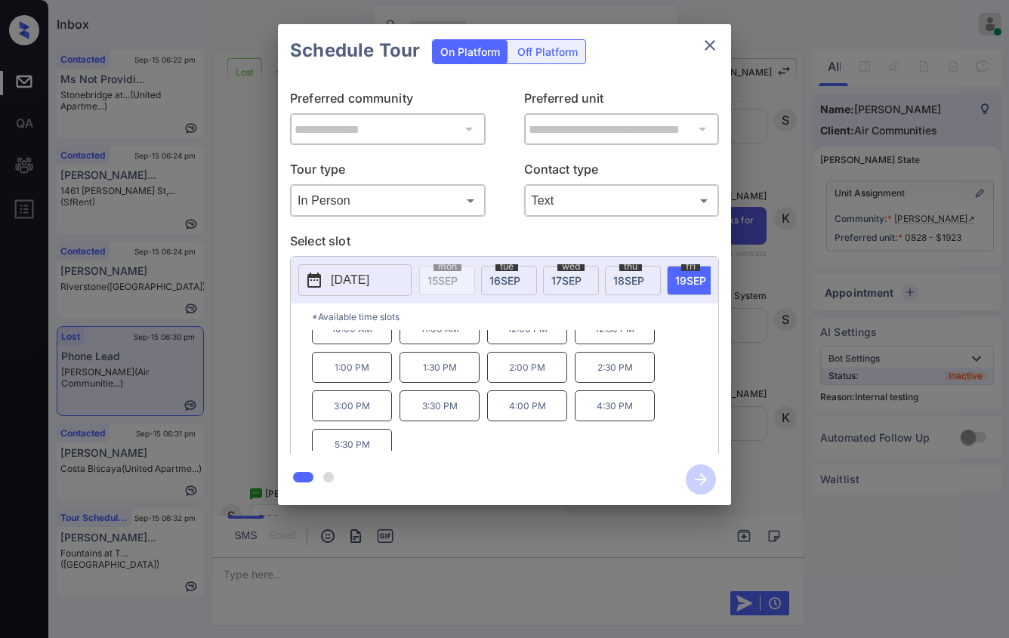
scroll to position [24, 0]
click at [484, 604] on div at bounding box center [504, 319] width 1009 height 638
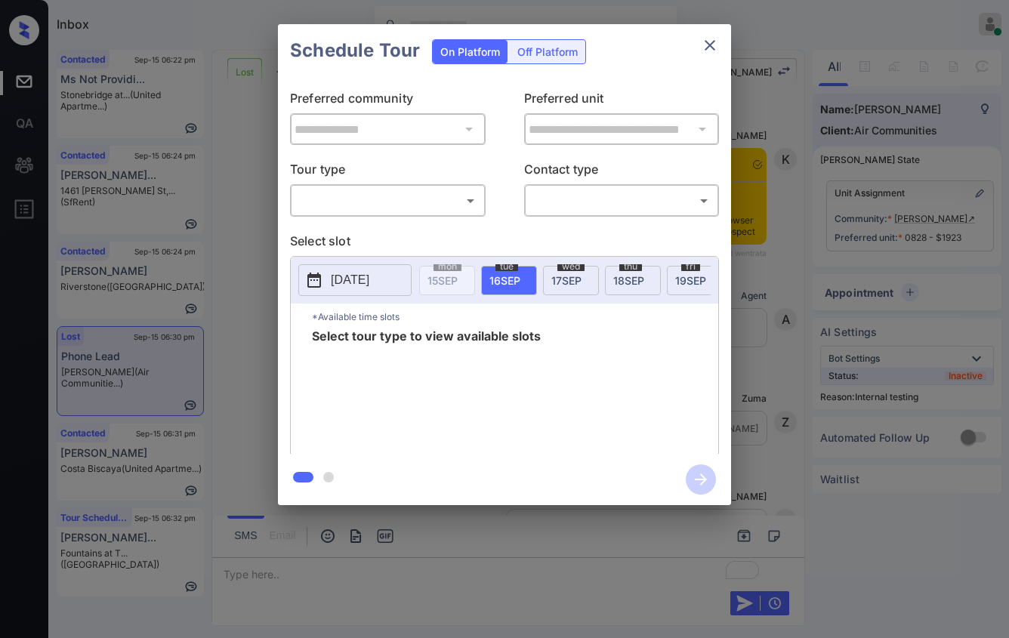
click at [459, 203] on body "Inbox [PERSON_NAME] Online Set yourself offline Set yourself on break Profile S…" at bounding box center [504, 319] width 1009 height 638
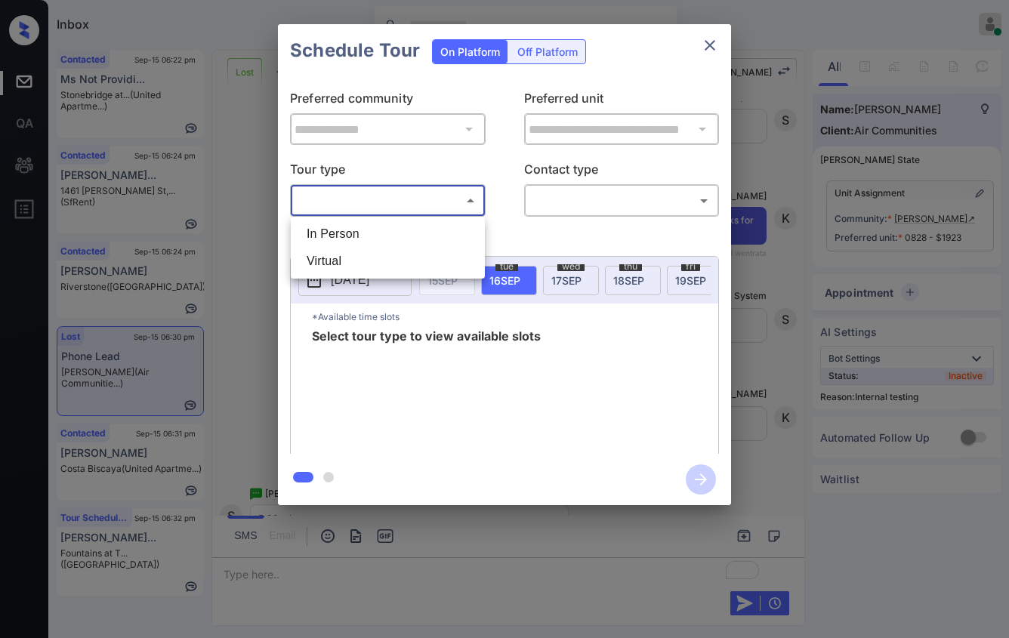
click at [455, 230] on li "In Person" at bounding box center [388, 234] width 187 height 27
type input "********"
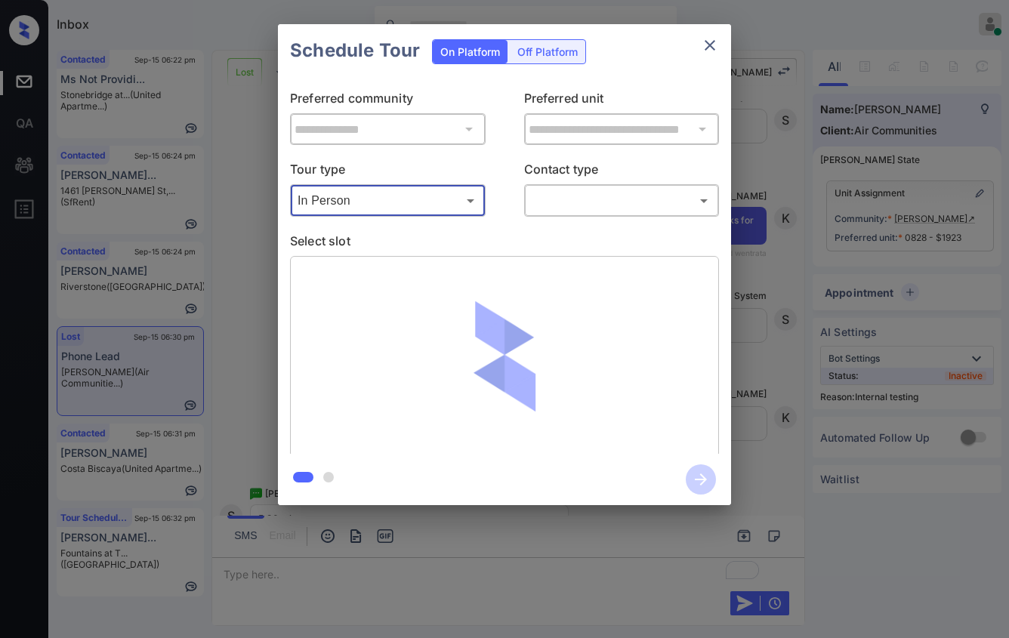
click at [588, 205] on body "Inbox [PERSON_NAME] Online Set yourself offline Set yourself on break Profile S…" at bounding box center [504, 319] width 1009 height 638
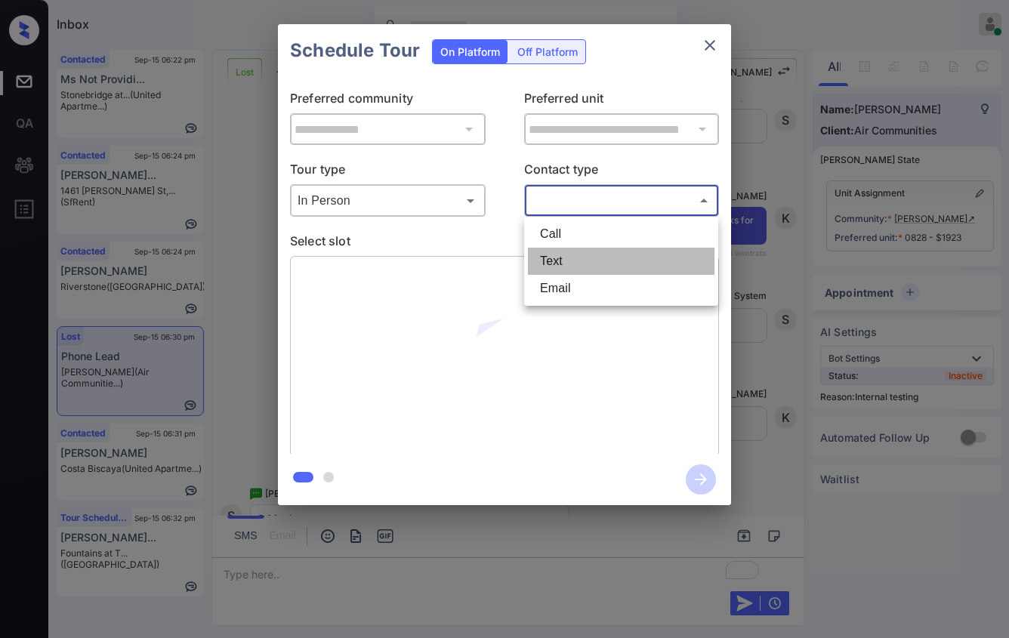
click at [575, 261] on li "Text" at bounding box center [621, 261] width 187 height 27
type input "****"
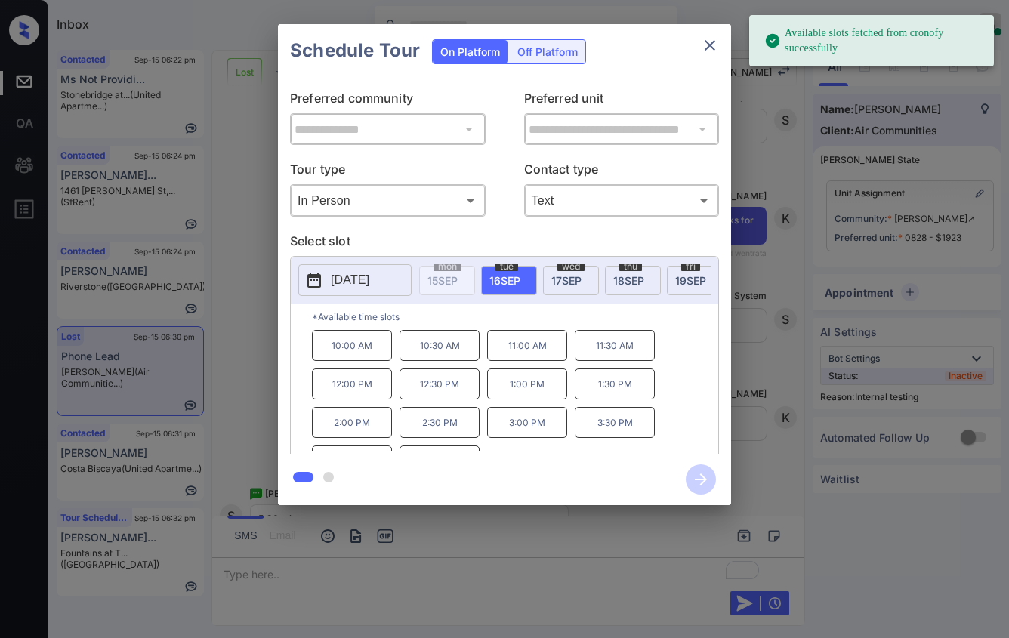
click at [682, 280] on span "[DATE]" at bounding box center [690, 280] width 31 height 13
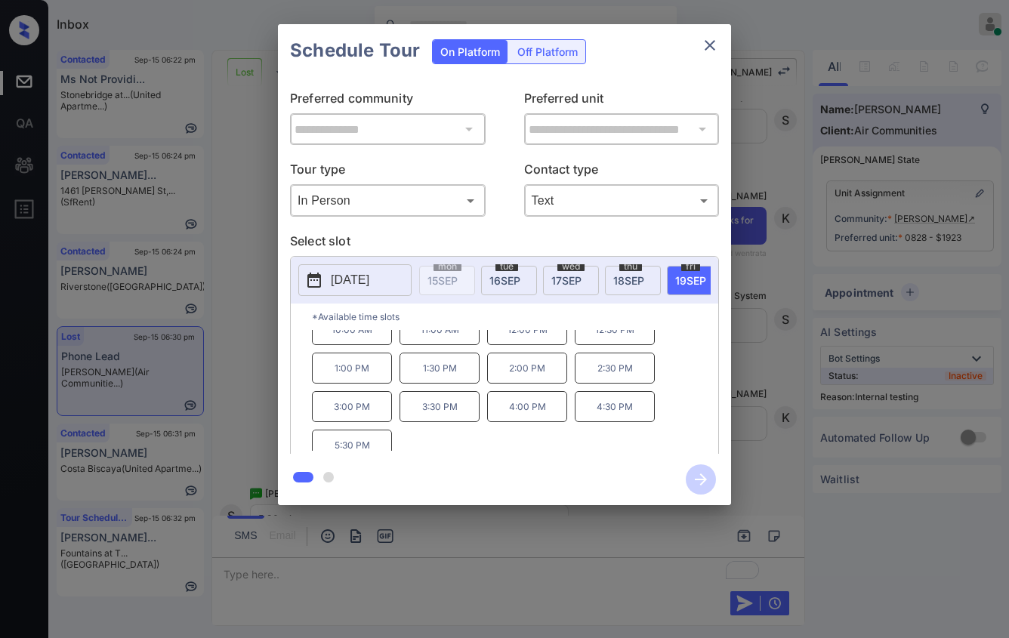
scroll to position [24, 0]
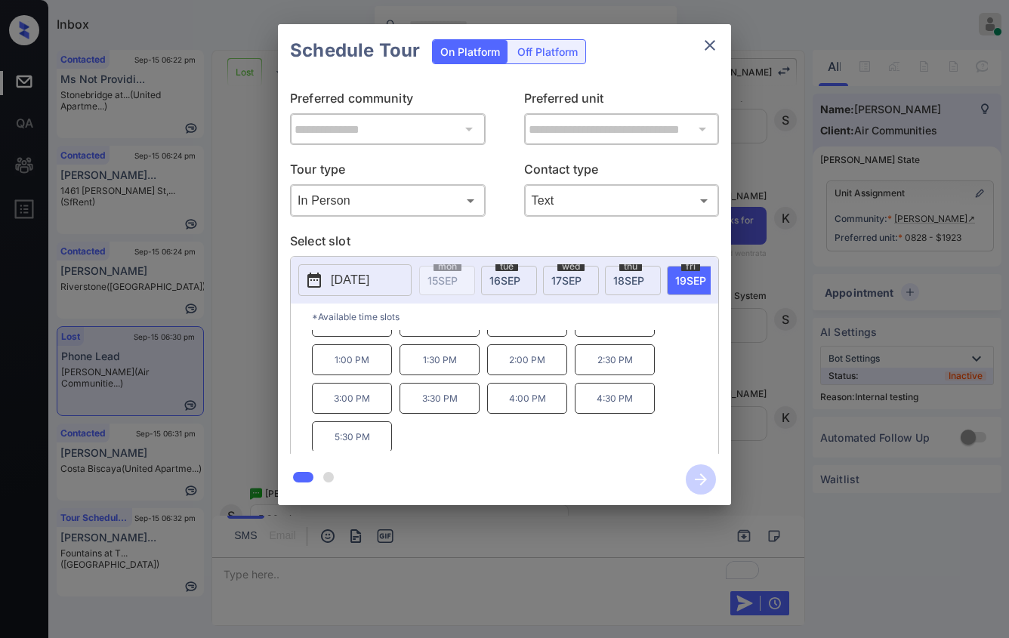
click at [351, 436] on p "5:30 PM" at bounding box center [352, 437] width 80 height 31
click at [696, 474] on icon "button" at bounding box center [701, 480] width 30 height 30
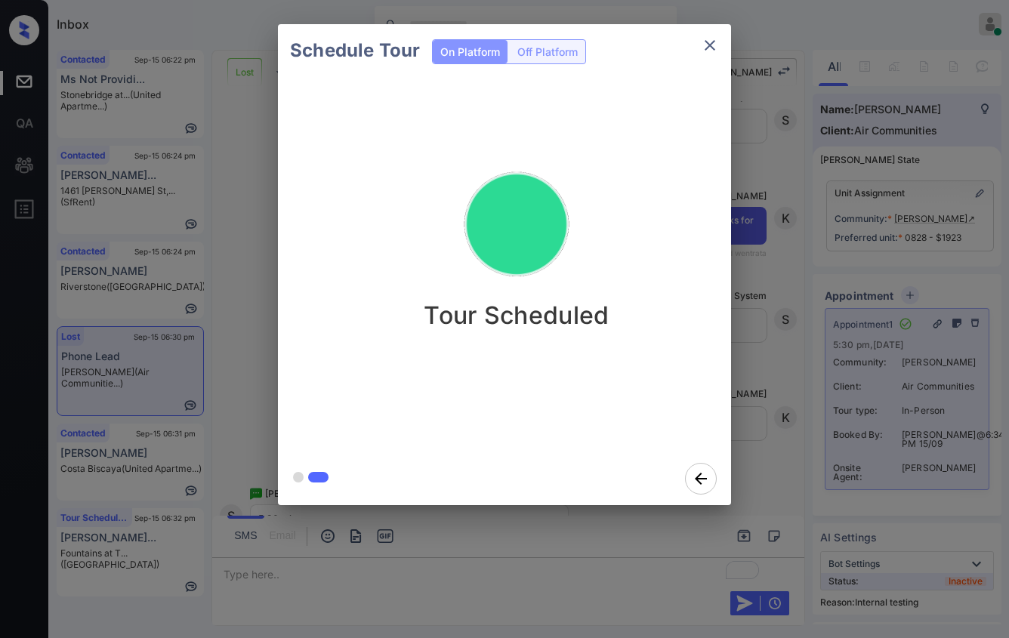
click at [716, 360] on div "Tour Scheduled" at bounding box center [517, 265] width 478 height 376
click at [796, 315] on div "Schedule Tour On Platform Off Platform Tour Scheduled" at bounding box center [504, 265] width 1009 height 530
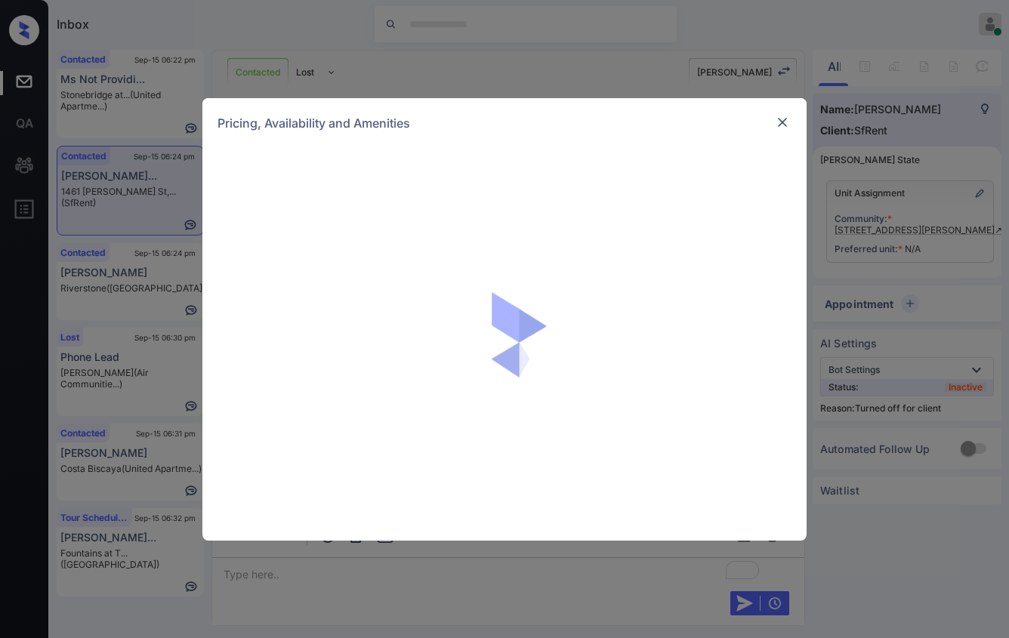
scroll to position [1961, 0]
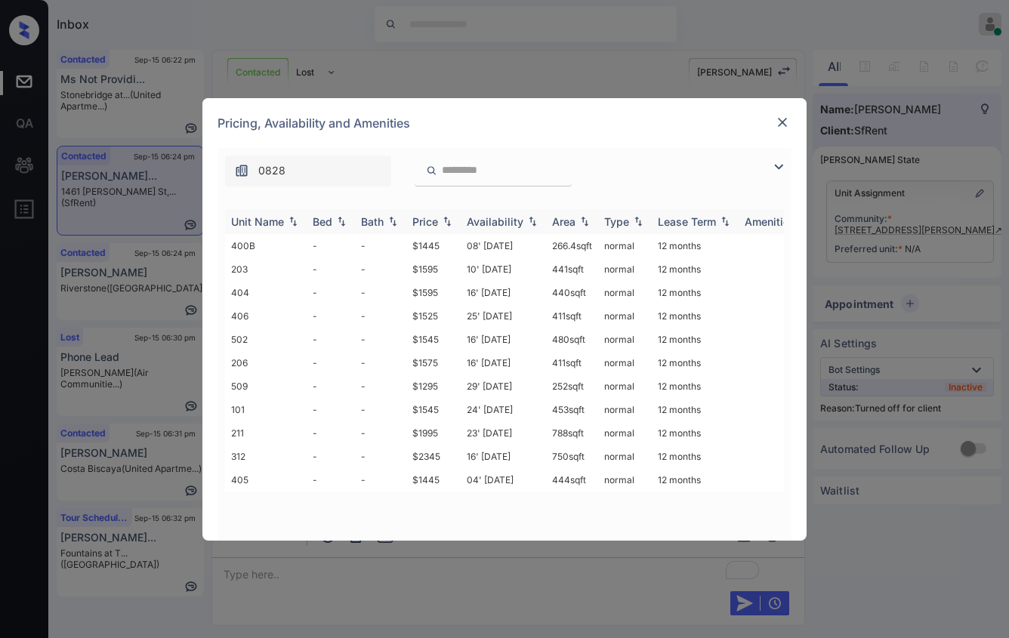
click at [449, 227] on div "Price" at bounding box center [434, 221] width 42 height 13
click at [447, 227] on img at bounding box center [447, 221] width 15 height 11
click at [443, 236] on td "$1295" at bounding box center [433, 245] width 54 height 23
click at [441, 237] on td "$1295" at bounding box center [433, 245] width 54 height 23
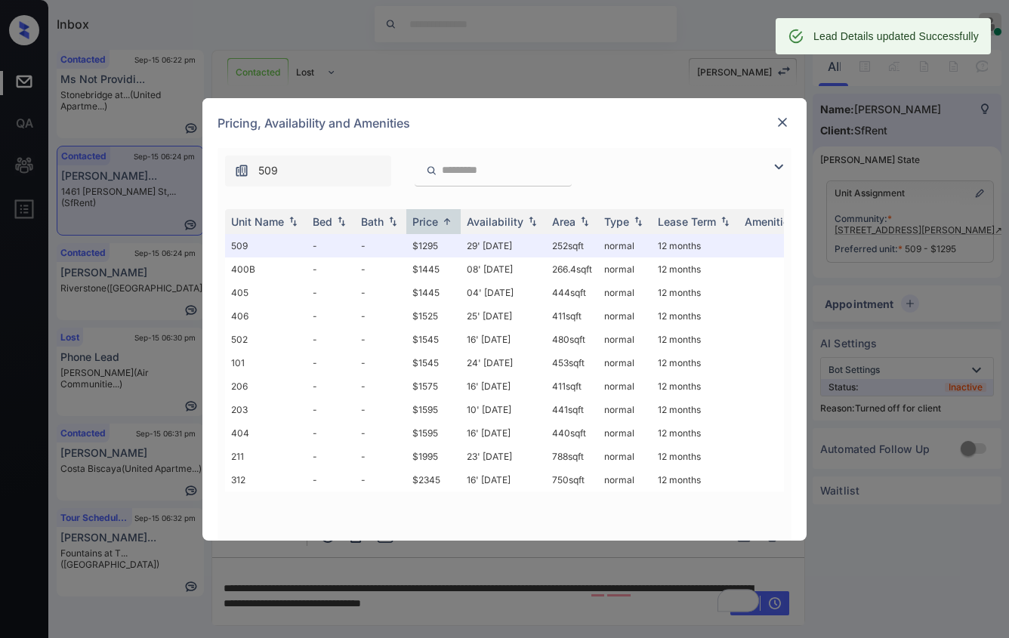
click at [786, 119] on img at bounding box center [782, 122] width 15 height 15
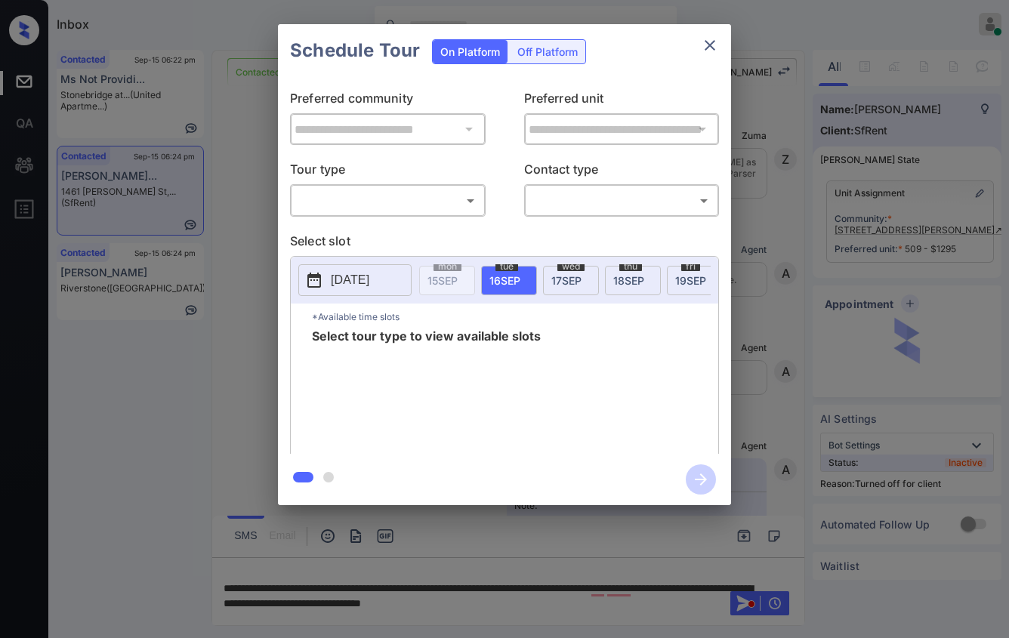
scroll to position [2966, 0]
click at [565, 51] on div "Off Platform" at bounding box center [548, 51] width 76 height 23
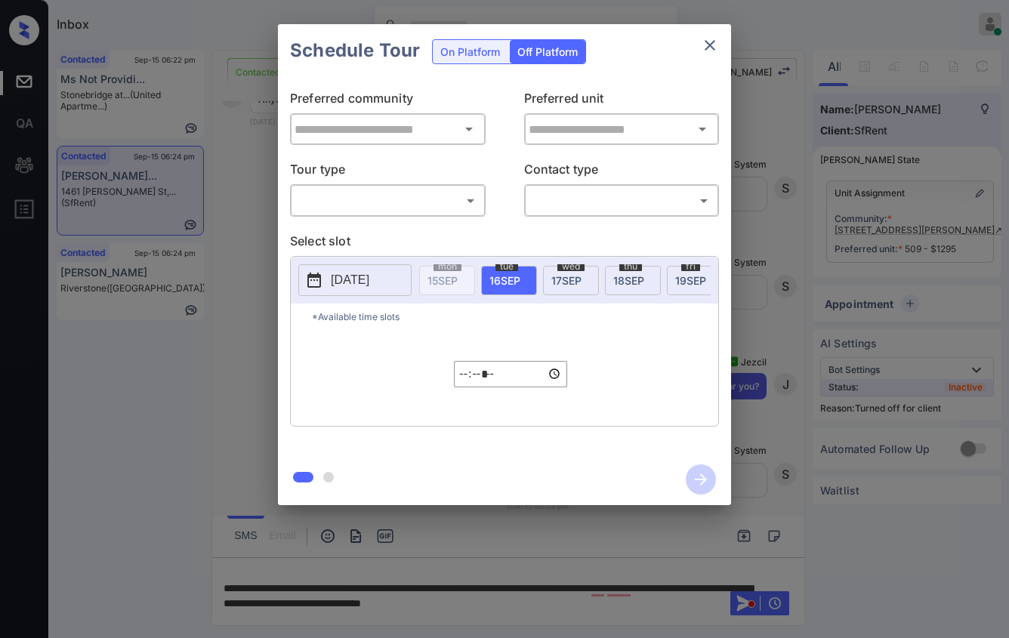
type input "**********"
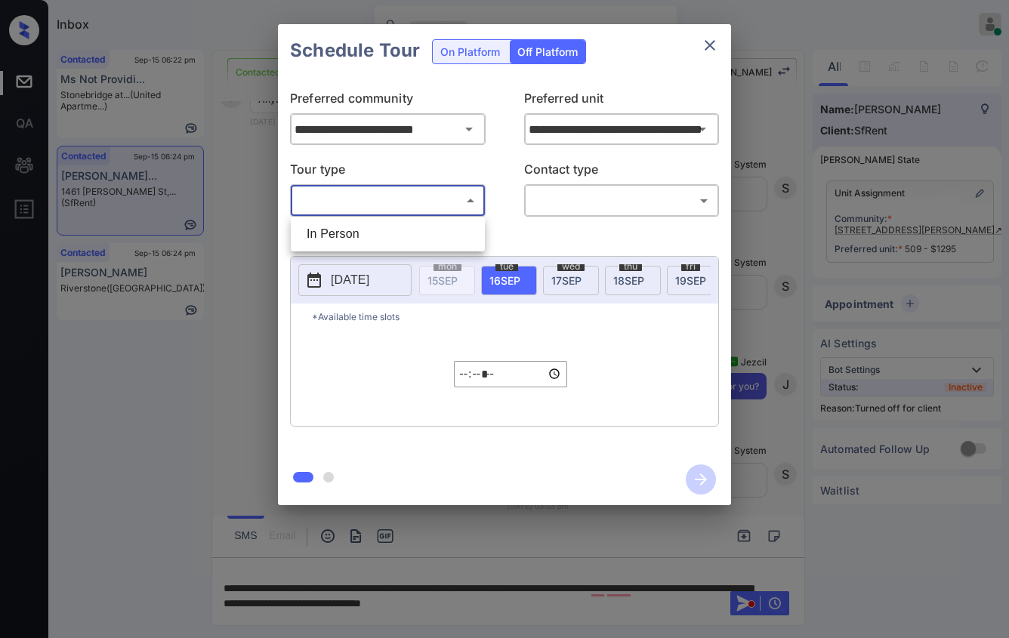
click at [424, 189] on body "Inbox [PERSON_NAME] Online Set yourself offline Set yourself on break Profile S…" at bounding box center [504, 319] width 1009 height 638
click at [434, 221] on li "In Person" at bounding box center [388, 234] width 187 height 27
type input "********"
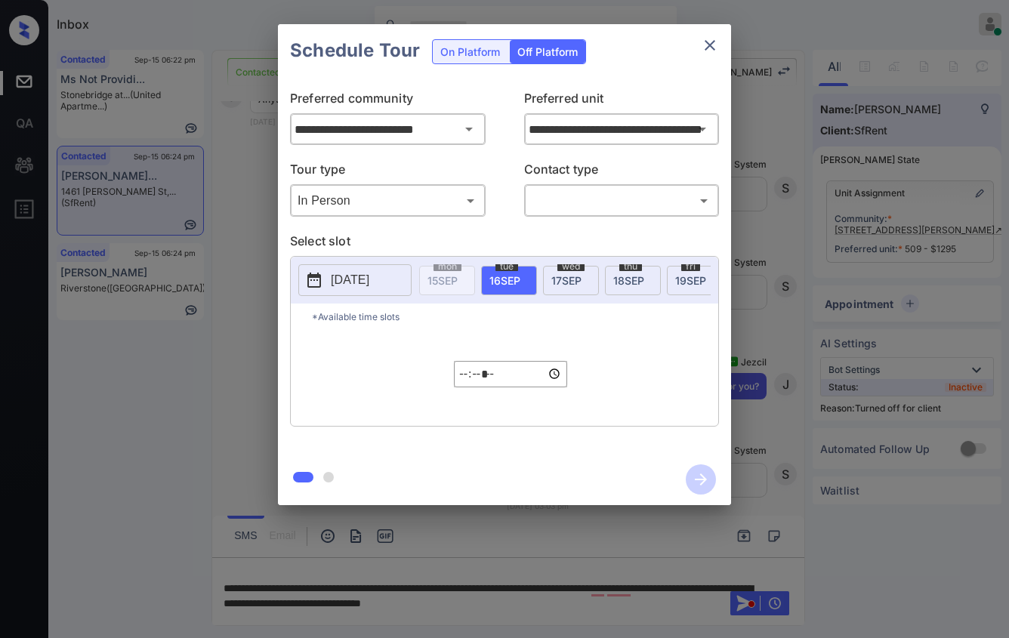
click at [571, 187] on div "​ ​" at bounding box center [622, 200] width 196 height 32
click at [574, 201] on body "Inbox [PERSON_NAME] Online Set yourself offline Set yourself on break Profile S…" at bounding box center [504, 319] width 1009 height 638
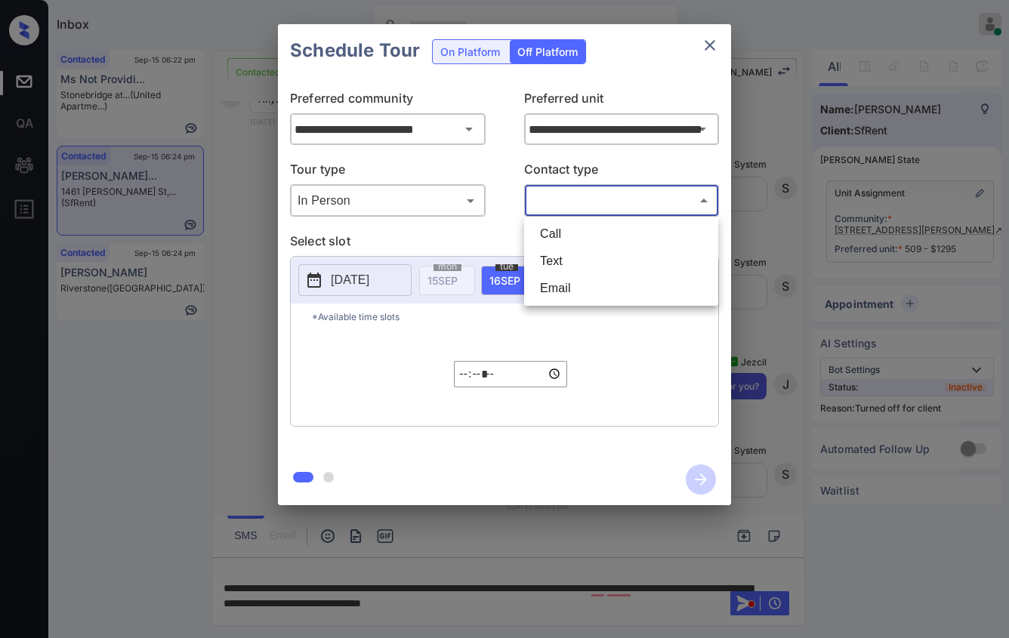
click at [564, 256] on li "Text" at bounding box center [621, 261] width 187 height 27
type input "****"
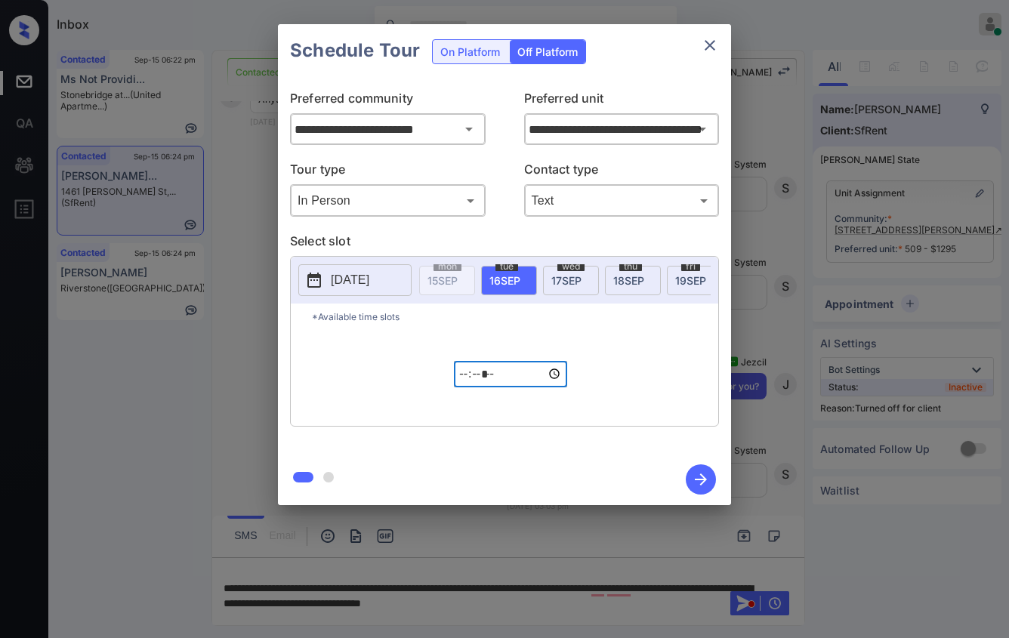
click at [468, 387] on input "*****" at bounding box center [510, 374] width 113 height 26
type input "*****"
click at [694, 475] on icon "button" at bounding box center [701, 480] width 30 height 30
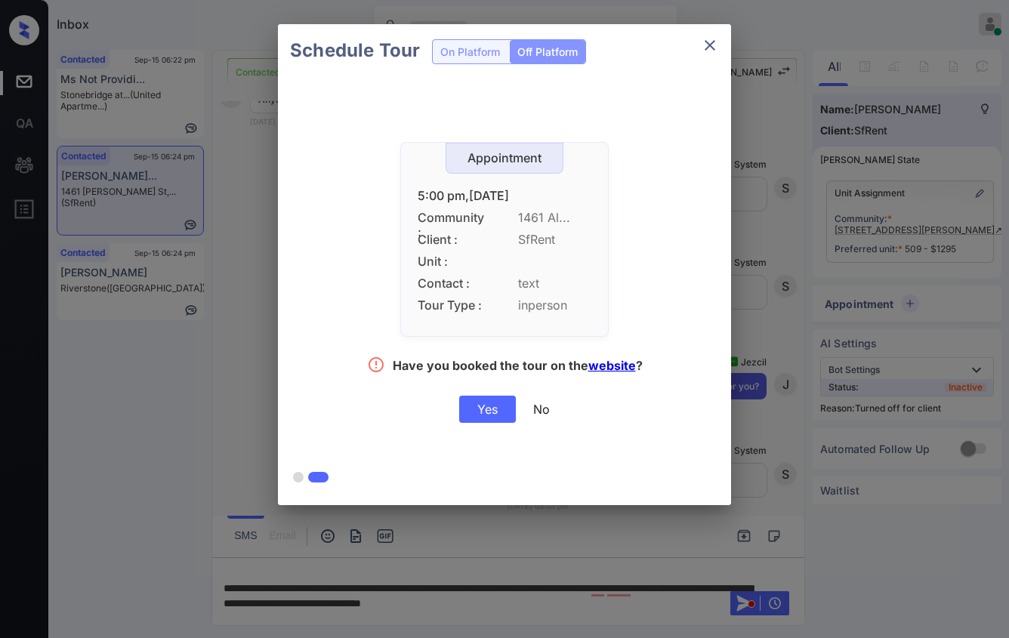
click at [496, 408] on div "Yes" at bounding box center [487, 409] width 57 height 27
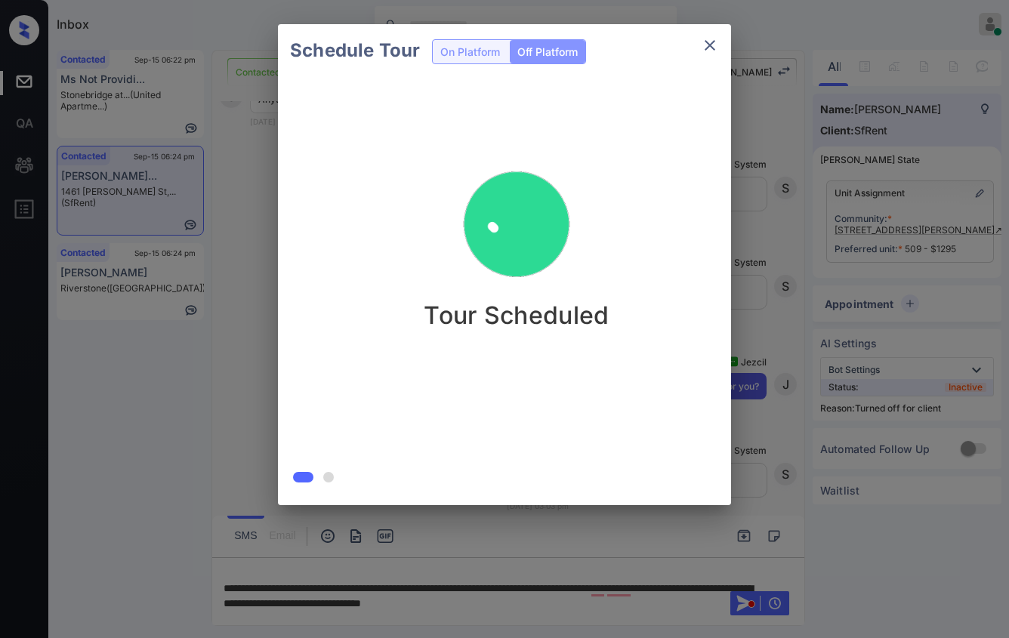
click at [923, 159] on div "Schedule Tour On Platform Off Platform Tour Scheduled" at bounding box center [504, 265] width 1009 height 530
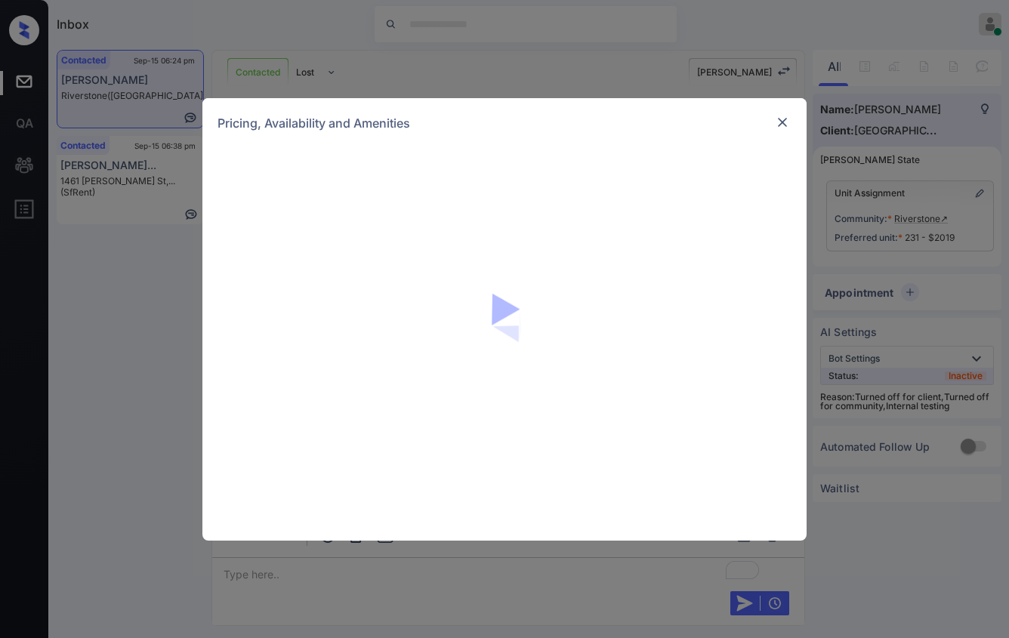
scroll to position [2212, 0]
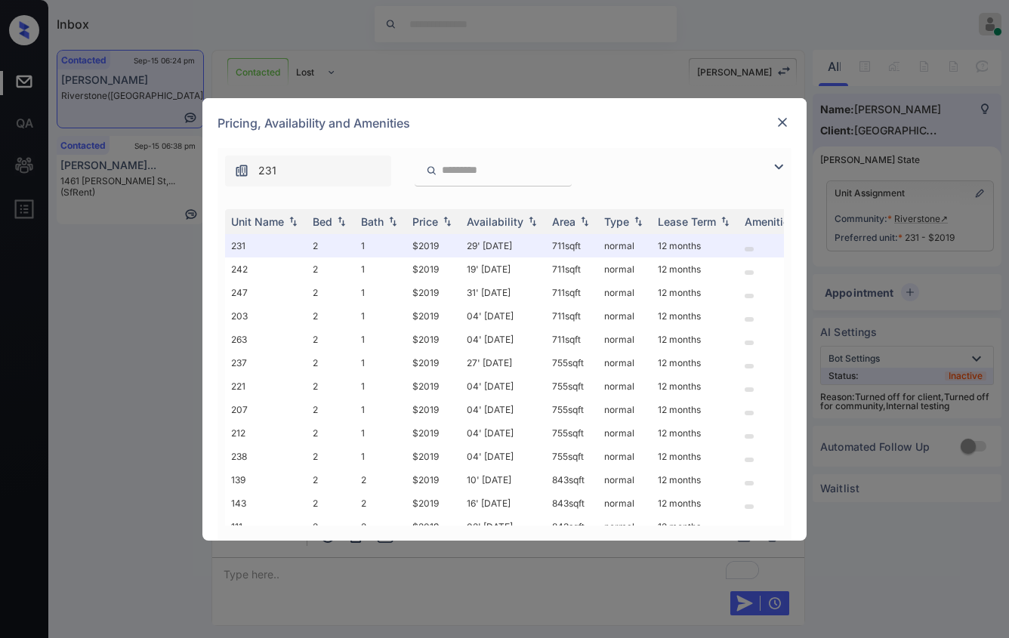
click at [473, 151] on div "231" at bounding box center [505, 167] width 574 height 39
click at [447, 220] on img at bounding box center [447, 221] width 15 height 11
click at [695, 84] on div "**********" at bounding box center [504, 319] width 1009 height 638
click at [778, 116] on img at bounding box center [782, 122] width 15 height 15
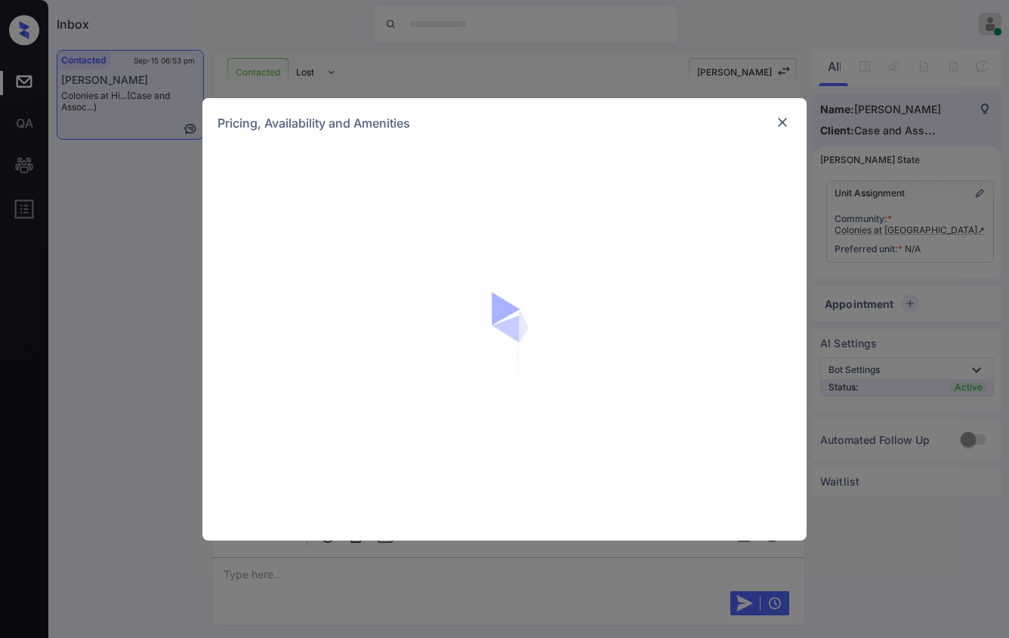
scroll to position [946, 0]
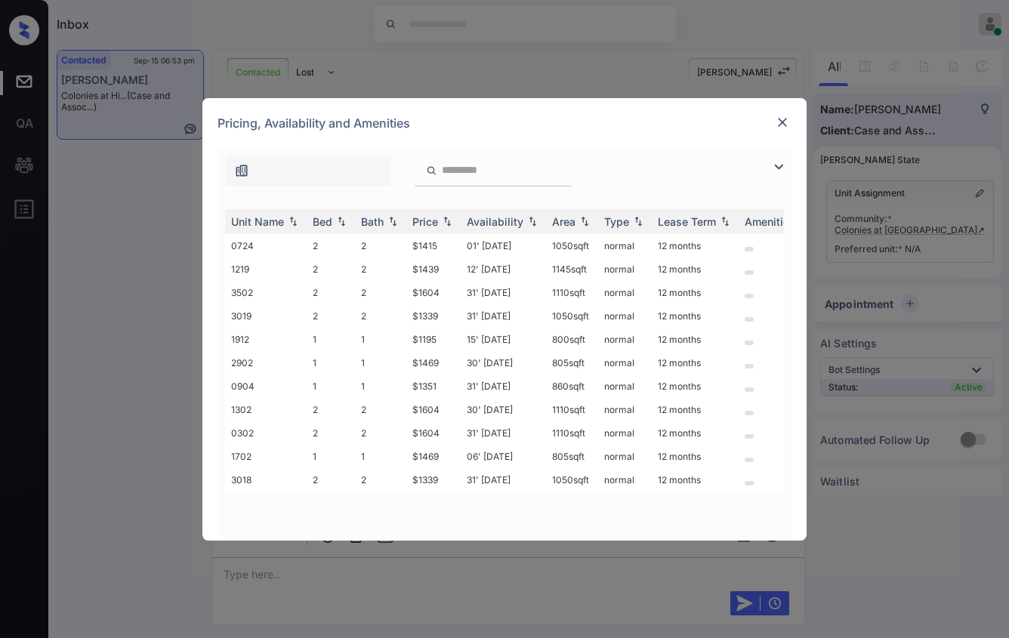
click at [465, 174] on input "search" at bounding box center [502, 170] width 124 height 13
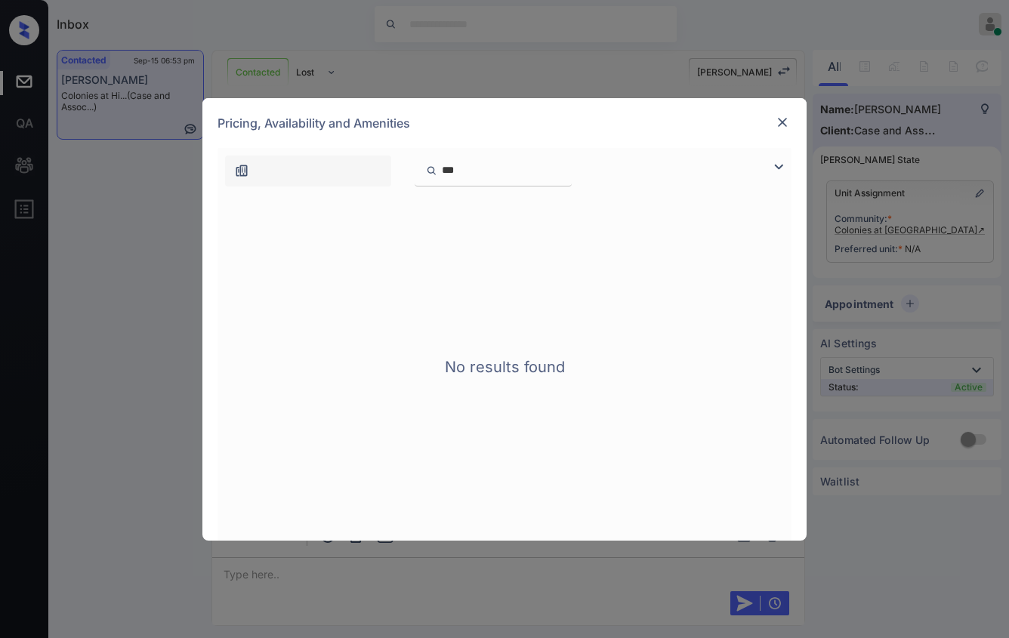
type input "***"
click at [782, 122] on img at bounding box center [782, 122] width 15 height 15
